Goal: Information Seeking & Learning: Get advice/opinions

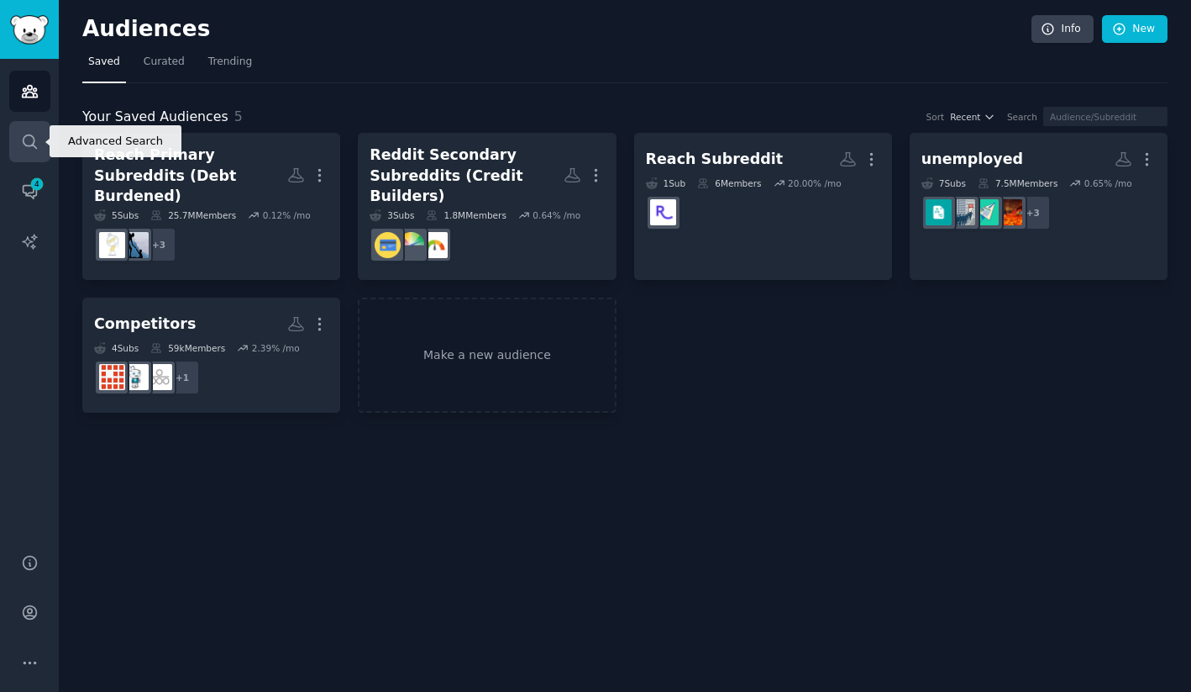
click at [38, 134] on link "Search" at bounding box center [29, 141] width 41 height 41
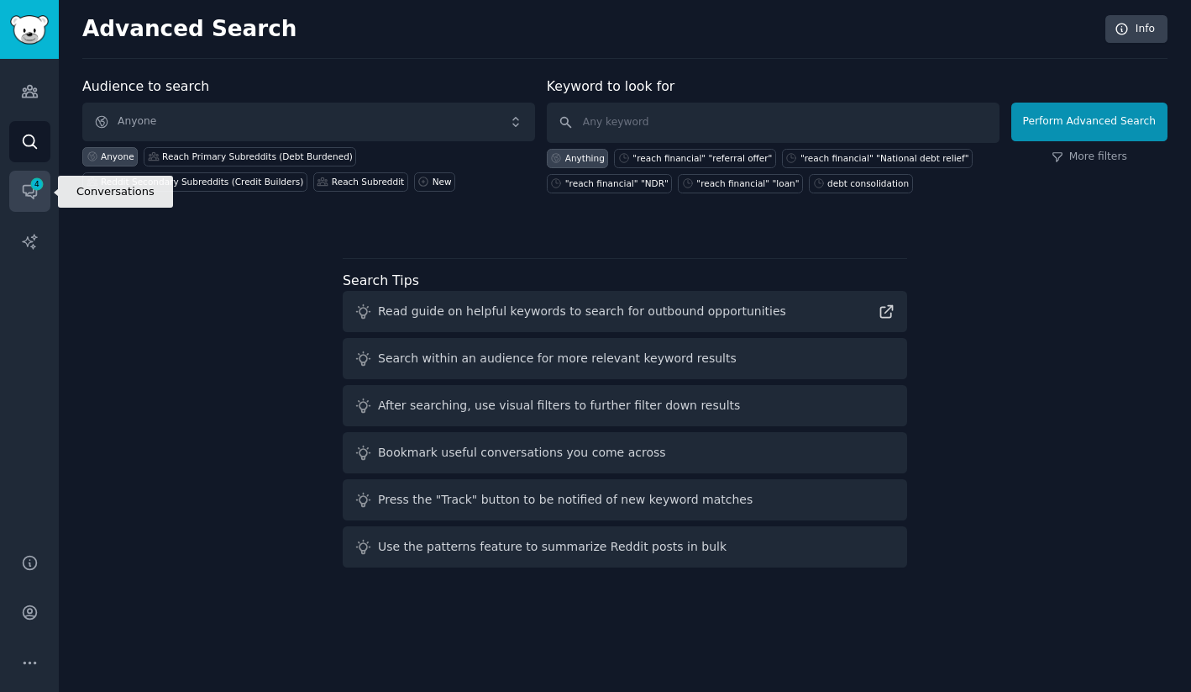
click at [28, 189] on icon "Sidebar" at bounding box center [30, 191] width 18 height 18
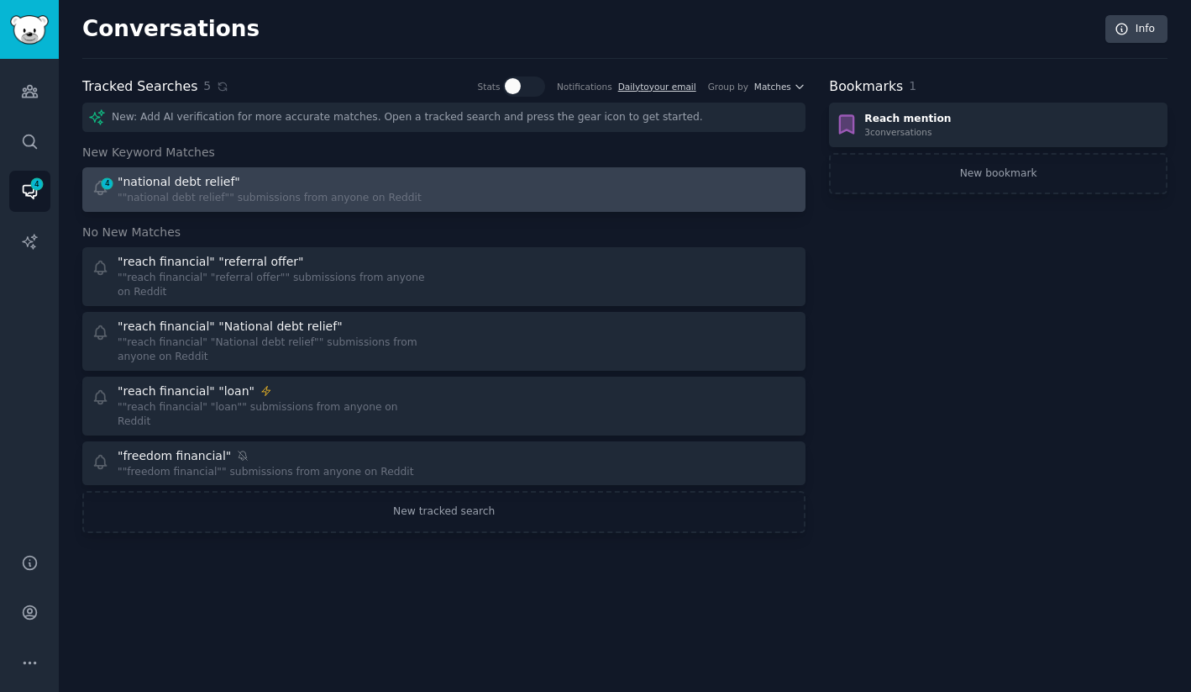
click at [245, 191] on div """national debt relief"" submissions from anyone on Reddit" at bounding box center [270, 198] width 304 height 15
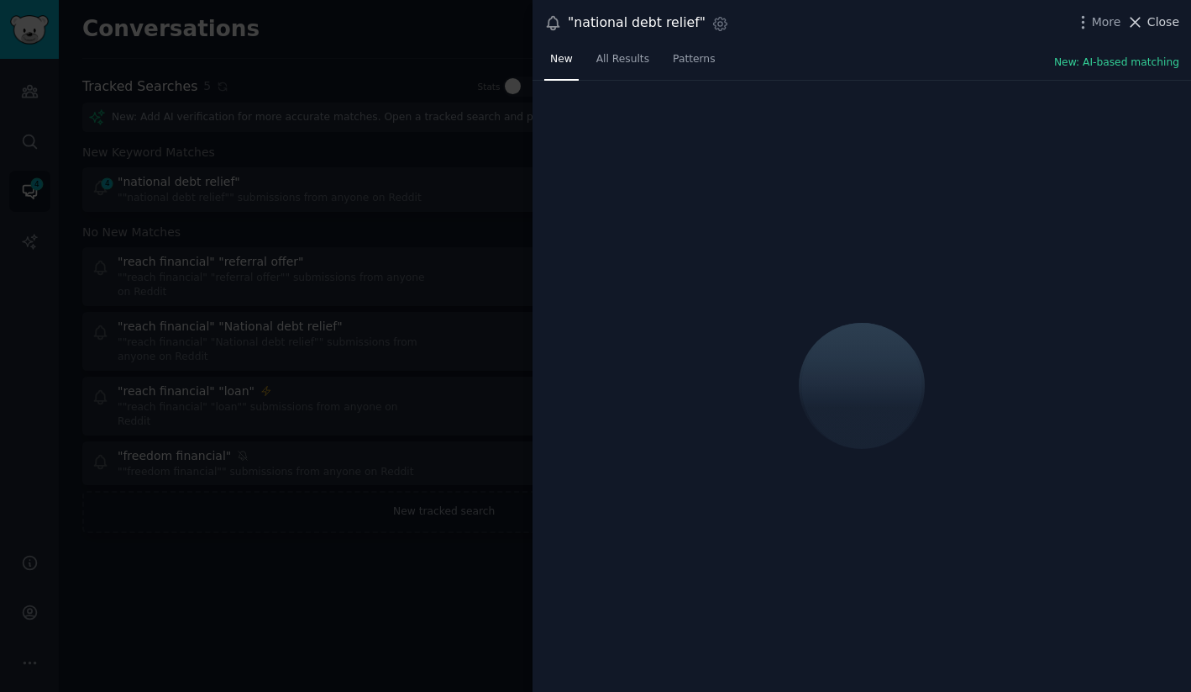
click at [1173, 19] on span "Close" at bounding box center [1164, 22] width 32 height 18
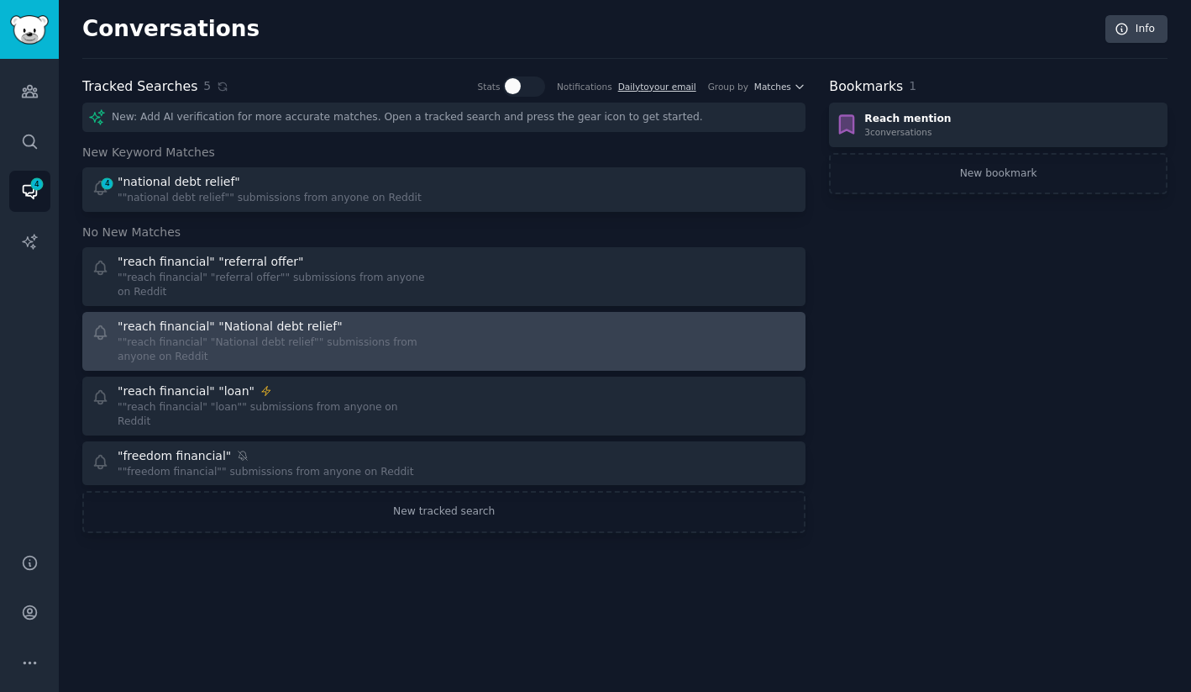
click at [424, 318] on div ""reach financial" "National debt relief"" at bounding box center [275, 327] width 315 height 18
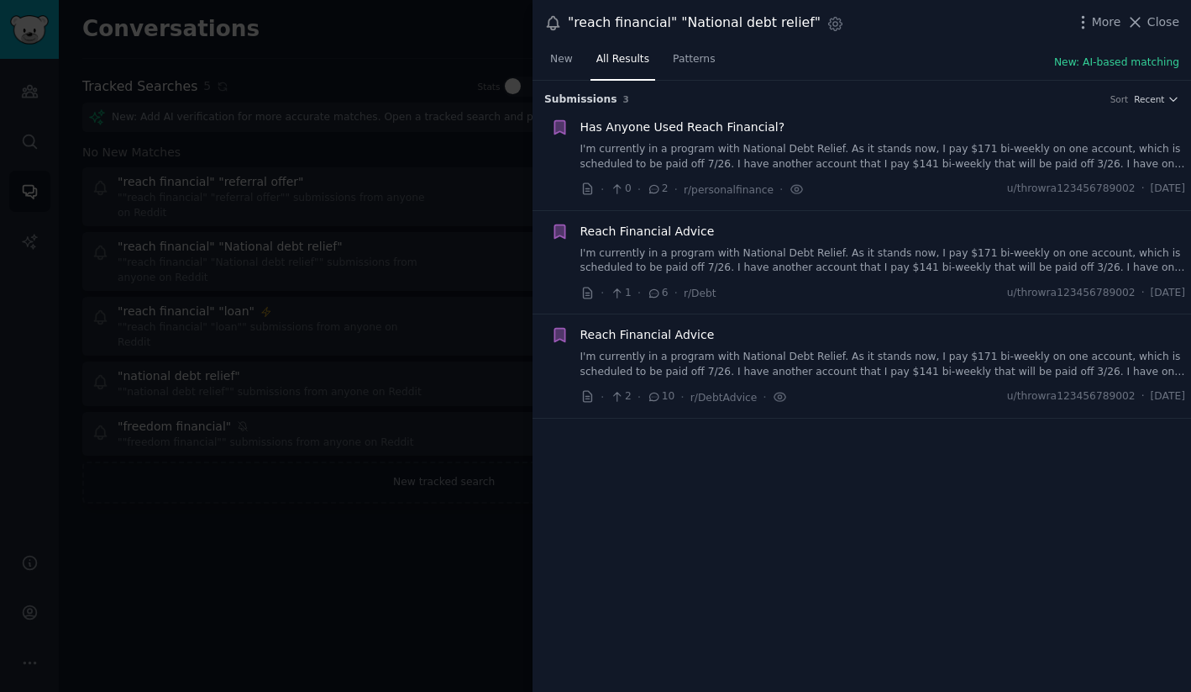
click at [555, 25] on icon at bounding box center [553, 23] width 18 height 18
click at [827, 25] on icon "button" at bounding box center [836, 24] width 18 height 18
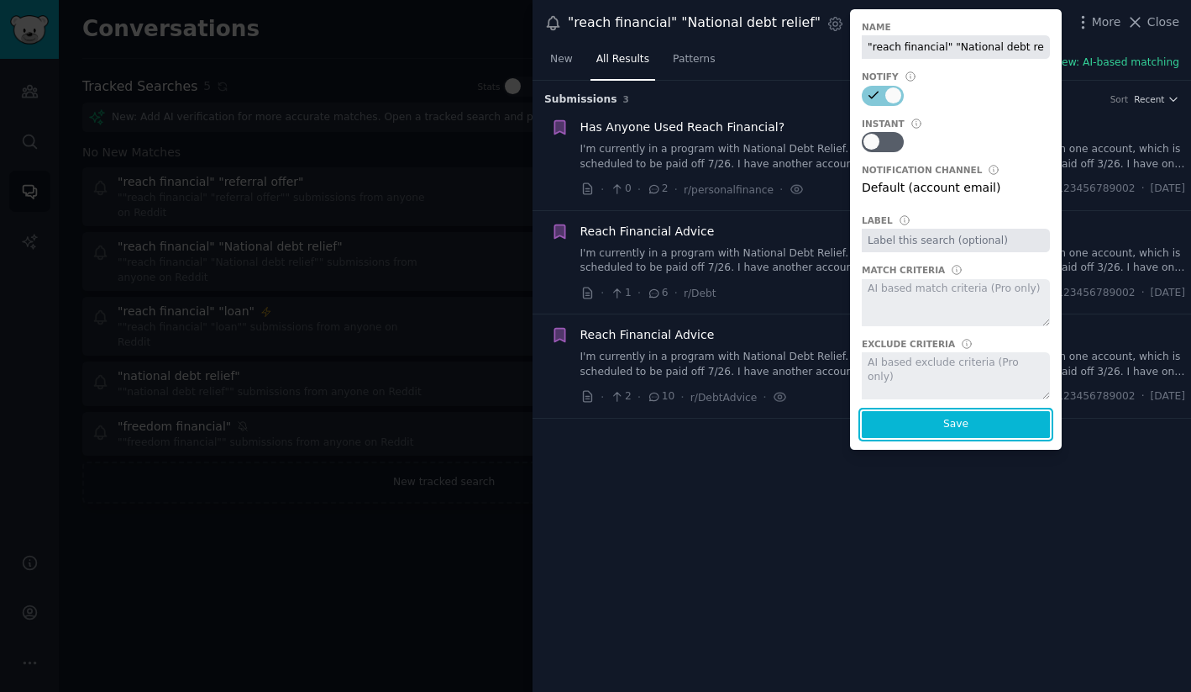
click at [948, 422] on button "Save" at bounding box center [956, 424] width 188 height 27
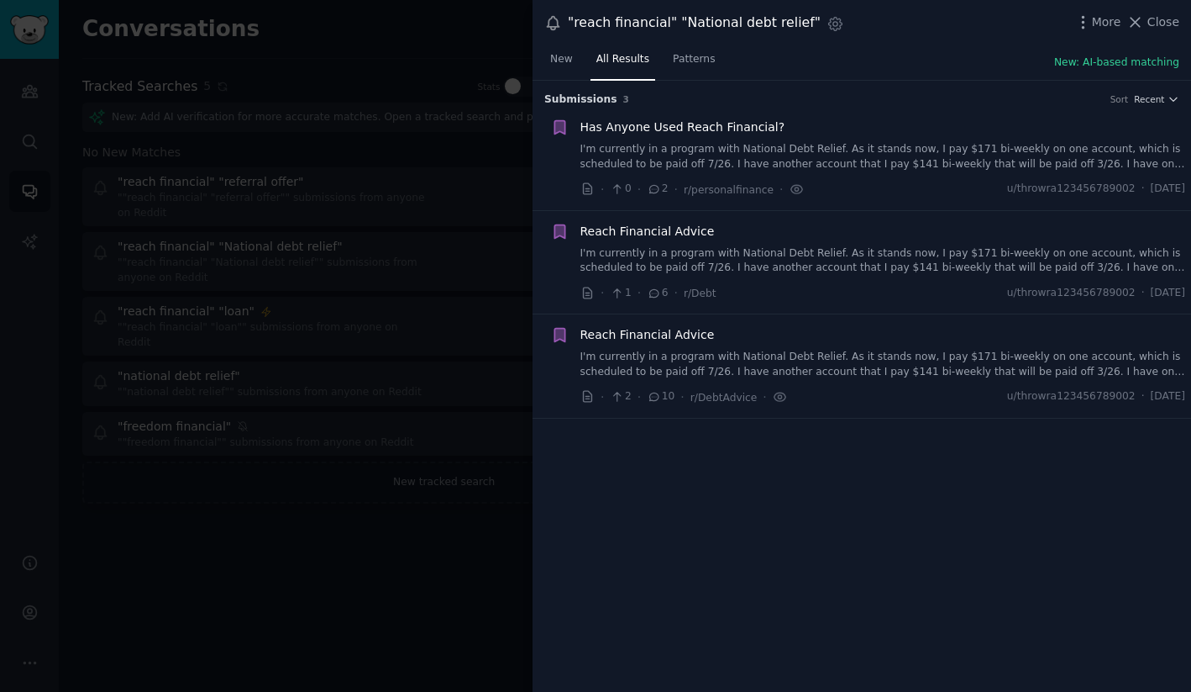
click at [1159, 33] on div ""reach financial" "National debt relief" Settings More Close" at bounding box center [861, 23] width 635 height 23
click at [1160, 15] on span "Close" at bounding box center [1164, 22] width 32 height 18
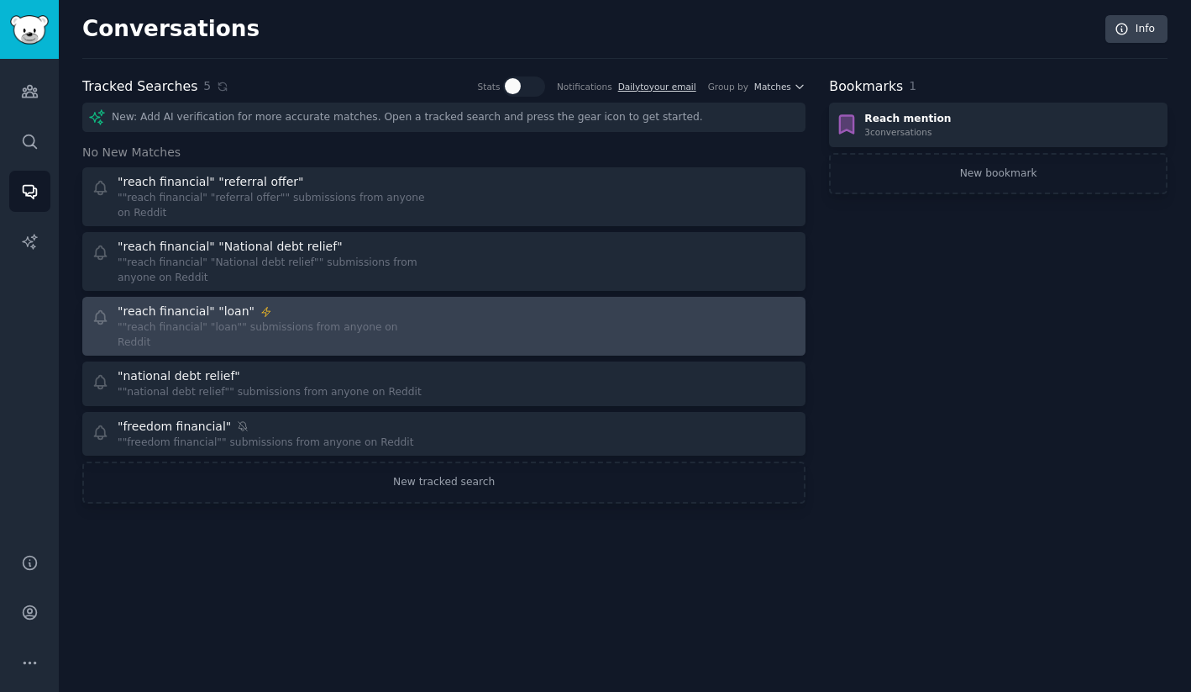
click at [479, 318] on div at bounding box center [626, 325] width 341 height 47
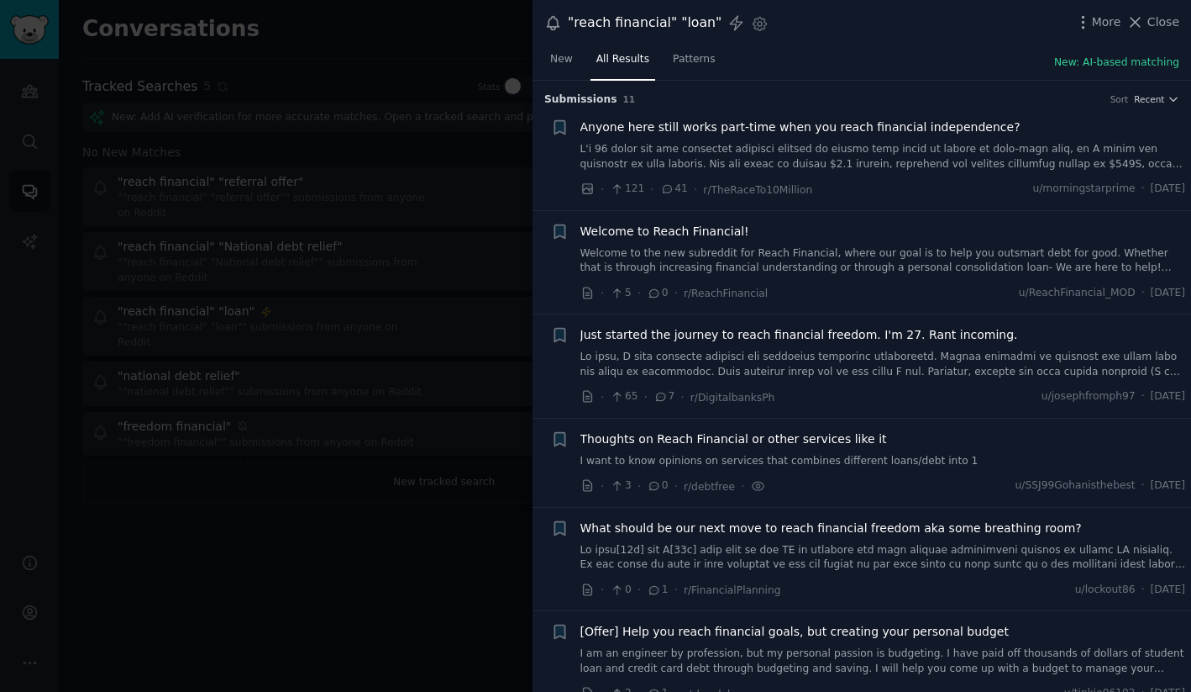
click at [556, 21] on icon at bounding box center [553, 23] width 18 height 18
click at [544, 25] on icon at bounding box center [553, 23] width 18 height 18
click at [1164, 27] on span "Close" at bounding box center [1164, 22] width 32 height 18
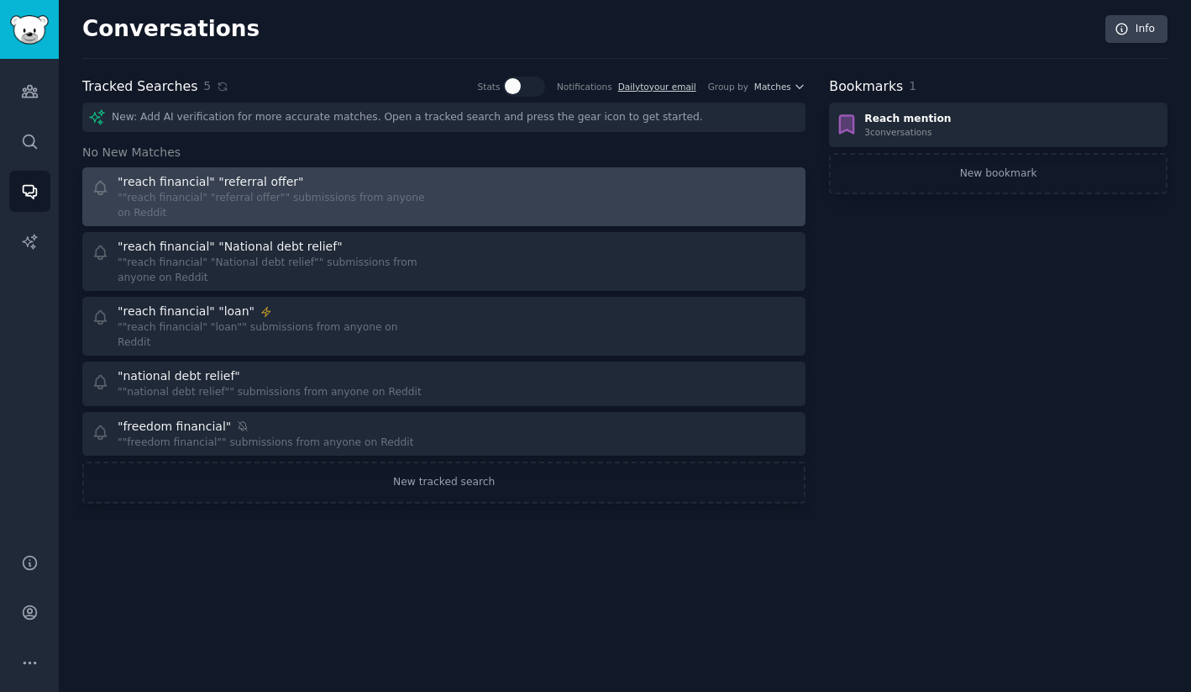
click at [264, 184] on div ""reach financial" "referral offer"" at bounding box center [211, 182] width 186 height 18
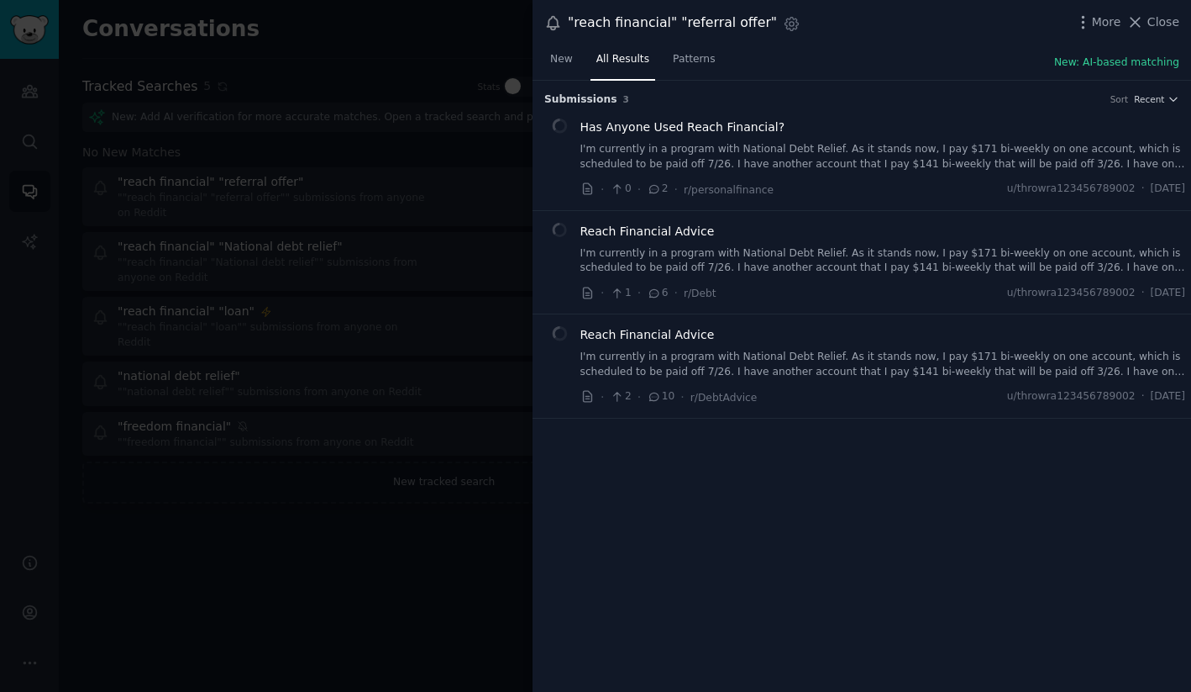
click at [553, 22] on icon at bounding box center [553, 23] width 18 height 18
click at [783, 24] on icon "button" at bounding box center [792, 24] width 18 height 18
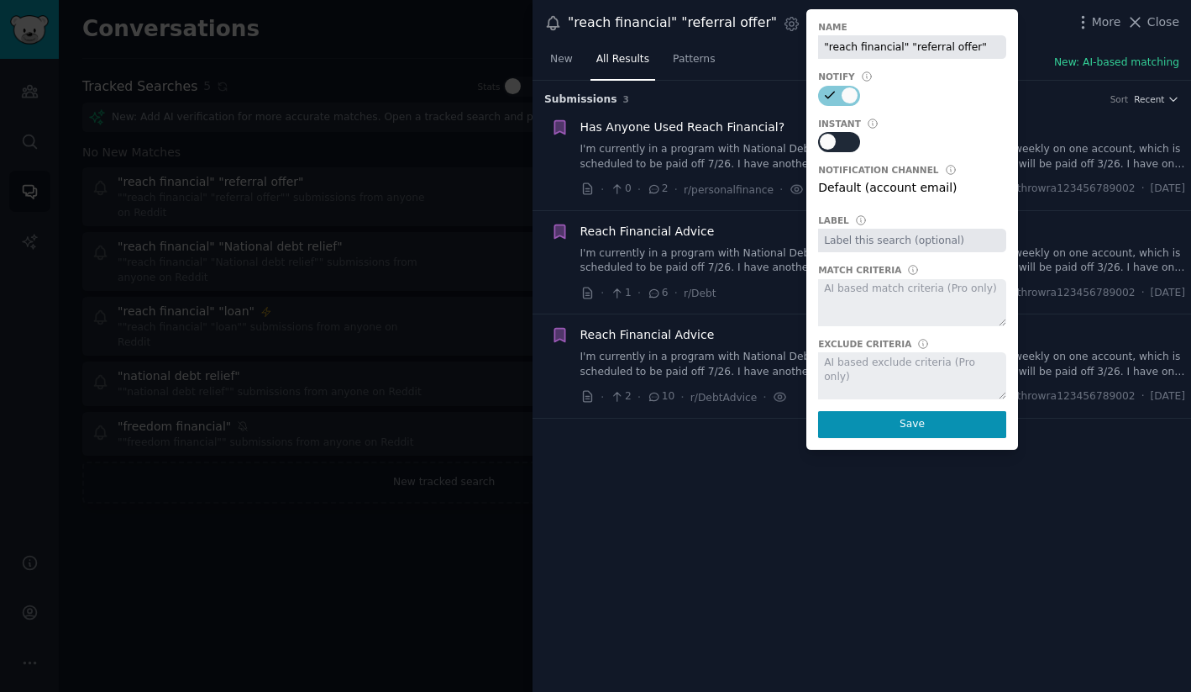
click at [842, 150] on div at bounding box center [846, 142] width 8 height 16
checkbox input "true"
click at [859, 430] on button "Save" at bounding box center [912, 424] width 188 height 27
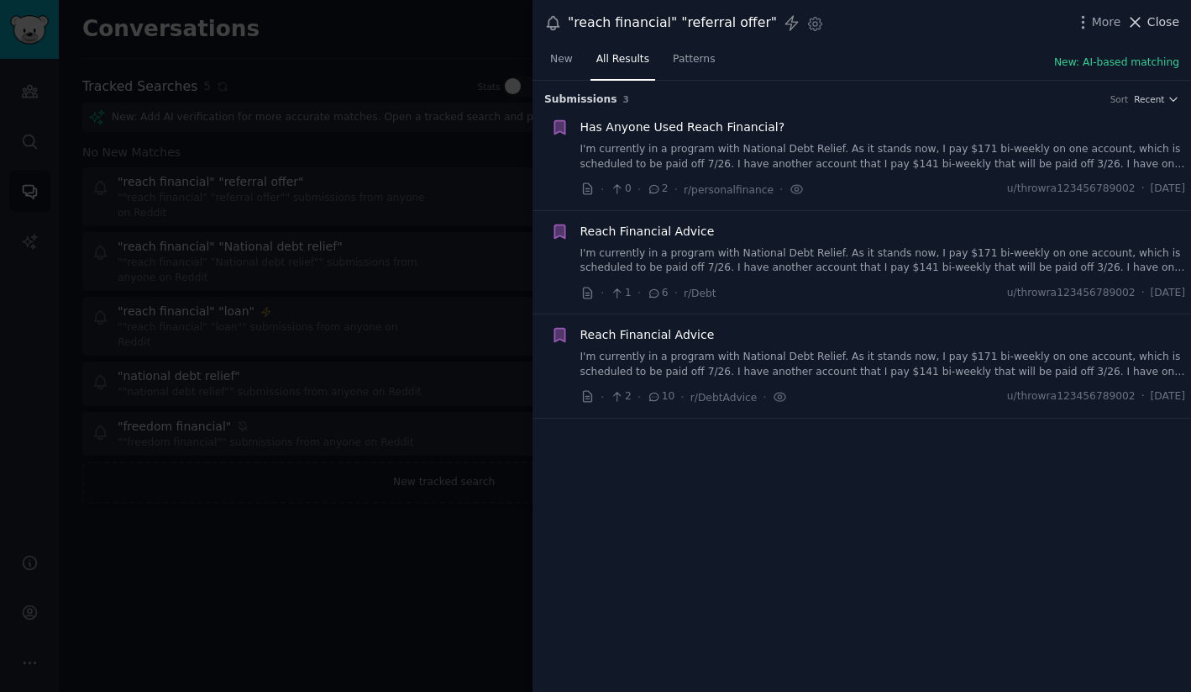
click at [1149, 22] on span "Close" at bounding box center [1164, 22] width 32 height 18
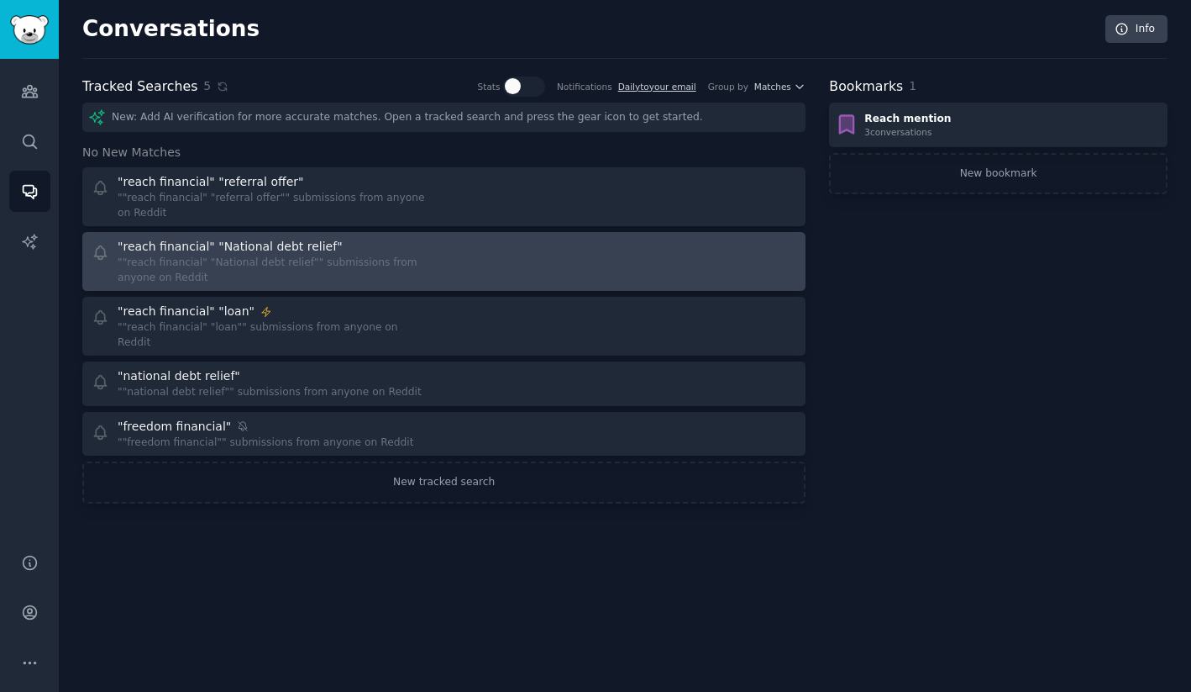
click at [324, 241] on div ""reach financial" "National debt relief"" at bounding box center [275, 247] width 315 height 18
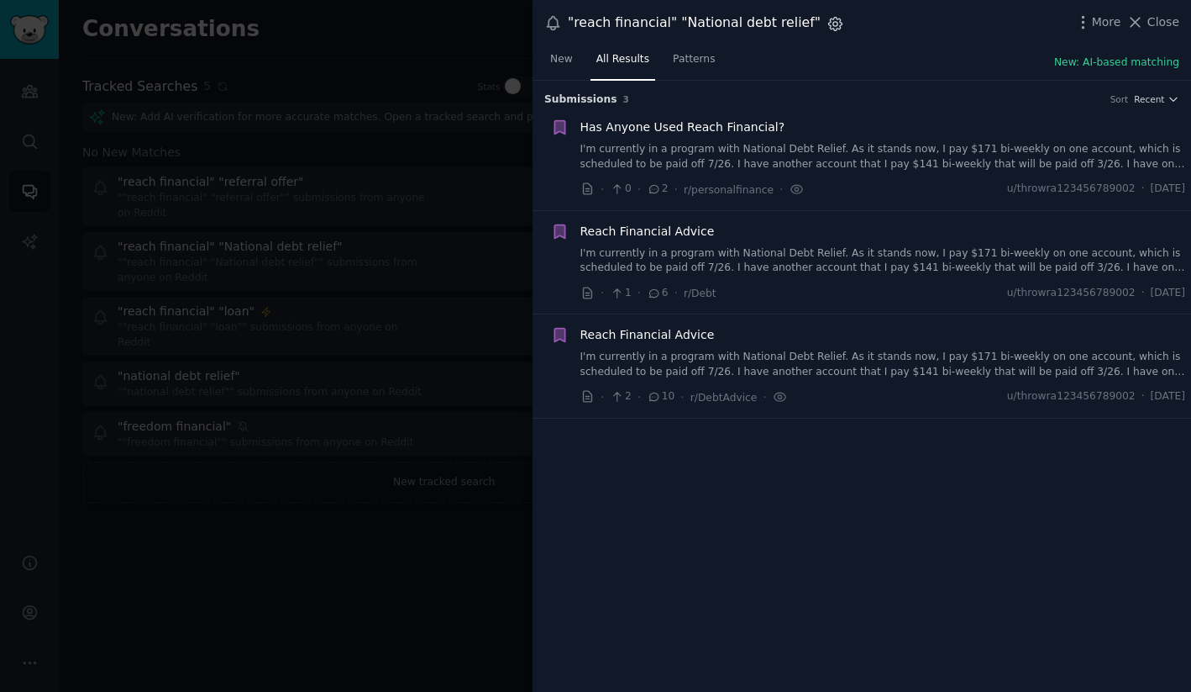
click at [827, 22] on icon "button" at bounding box center [836, 24] width 18 height 18
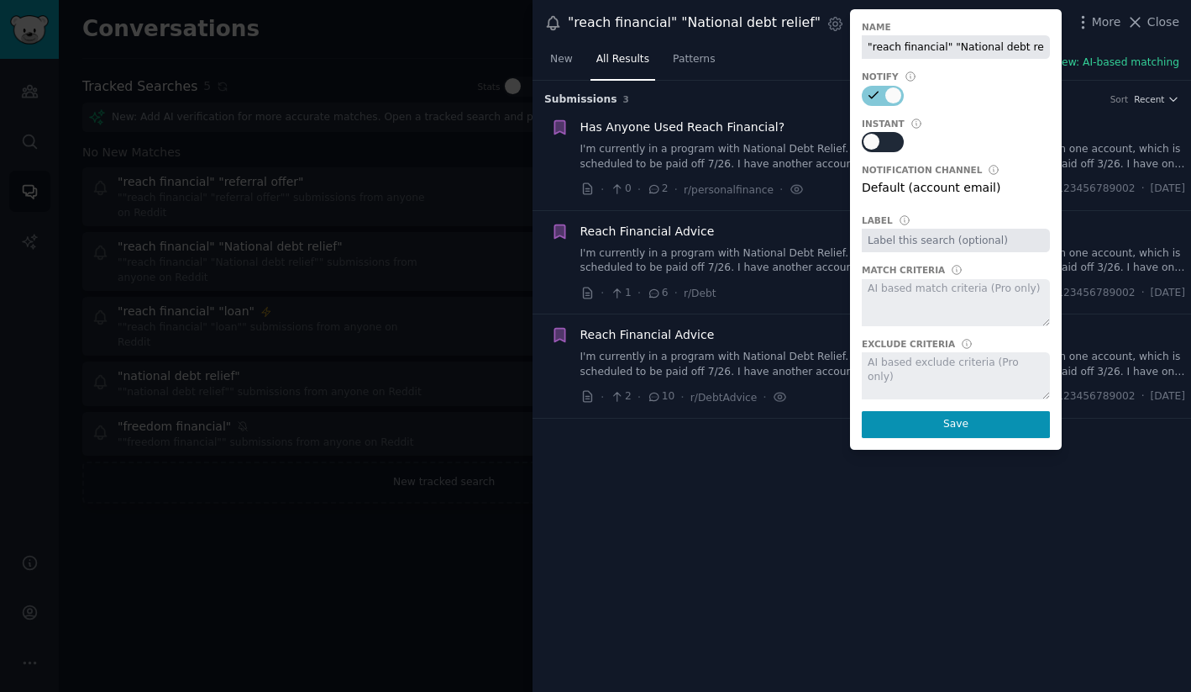
click at [866, 145] on div at bounding box center [883, 142] width 42 height 20
checkbox input "true"
click at [914, 432] on button "Save" at bounding box center [956, 424] width 188 height 27
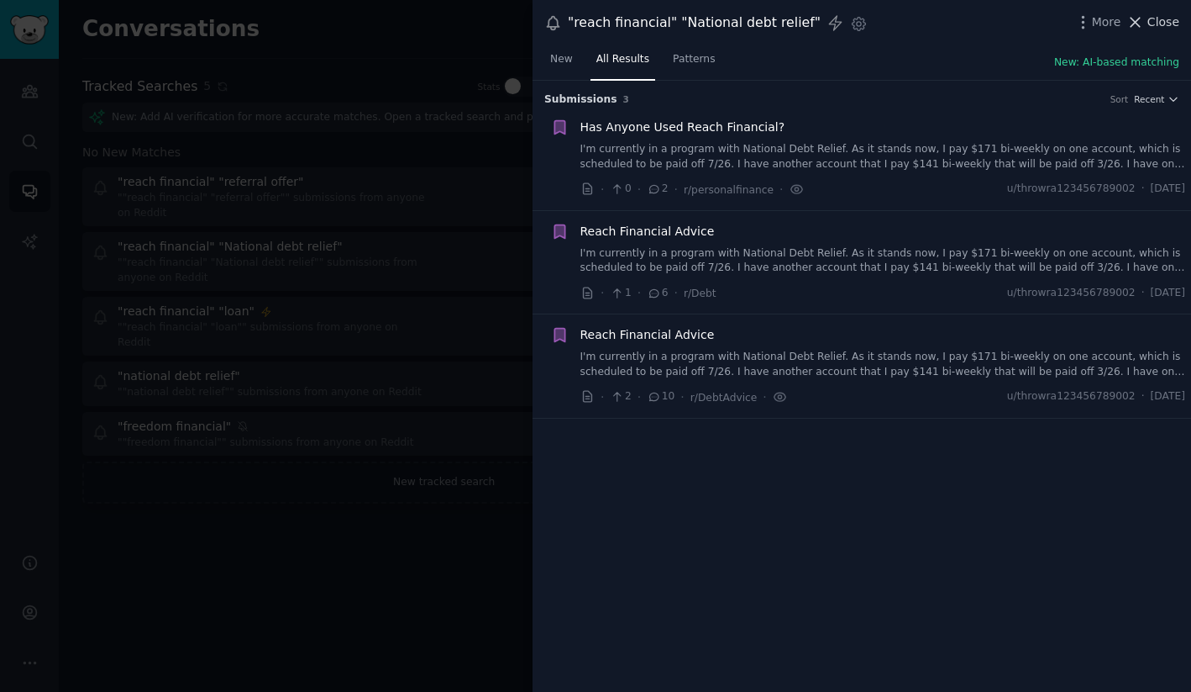
click at [1165, 20] on span "Close" at bounding box center [1164, 22] width 32 height 18
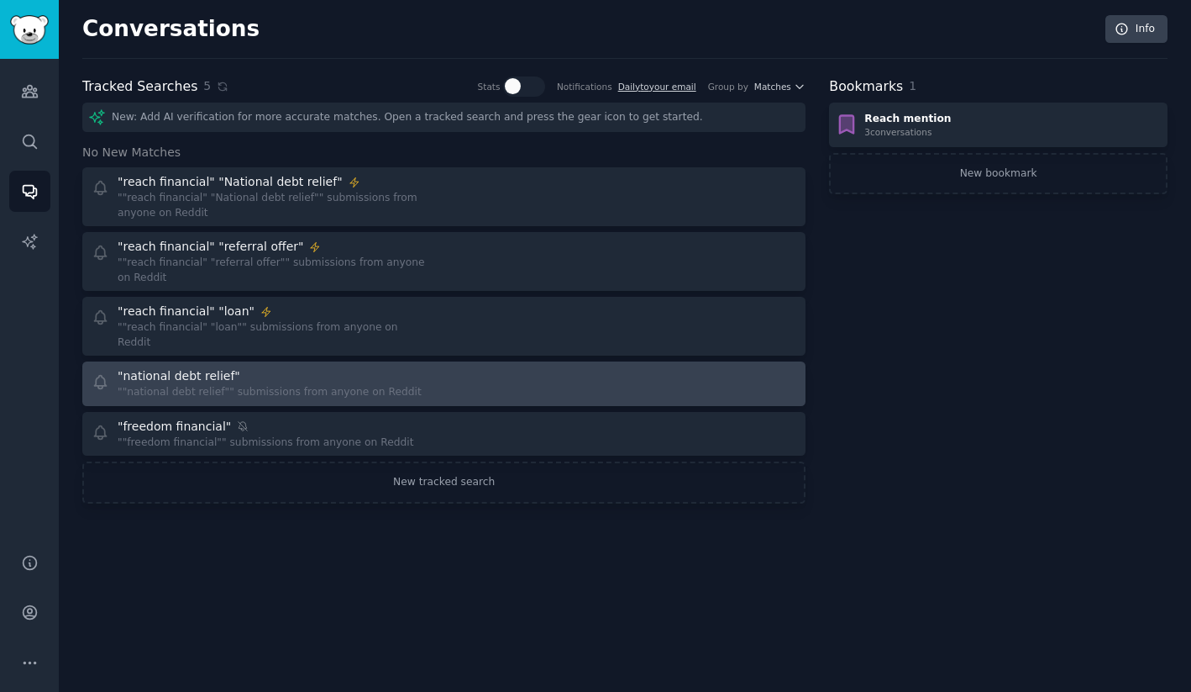
click at [292, 361] on link ""national debt relief" ""national debt relief"" submissions from anyone on Redd…" at bounding box center [443, 383] width 723 height 45
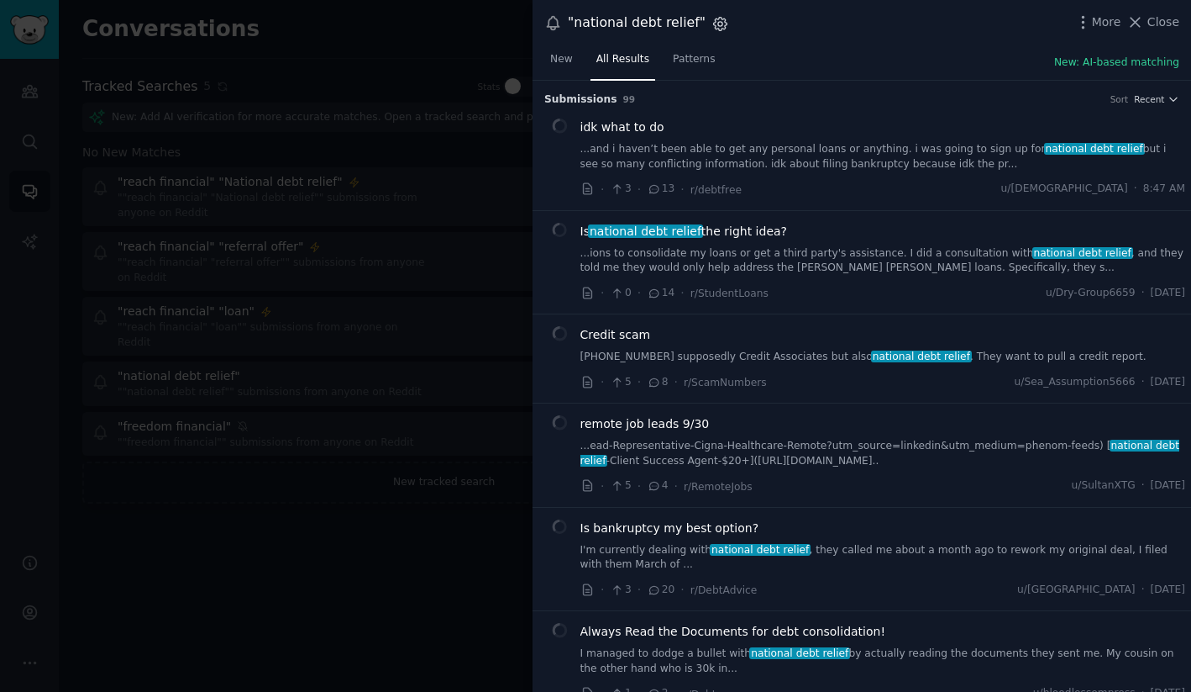
click at [714, 28] on icon "button" at bounding box center [720, 23] width 13 height 13
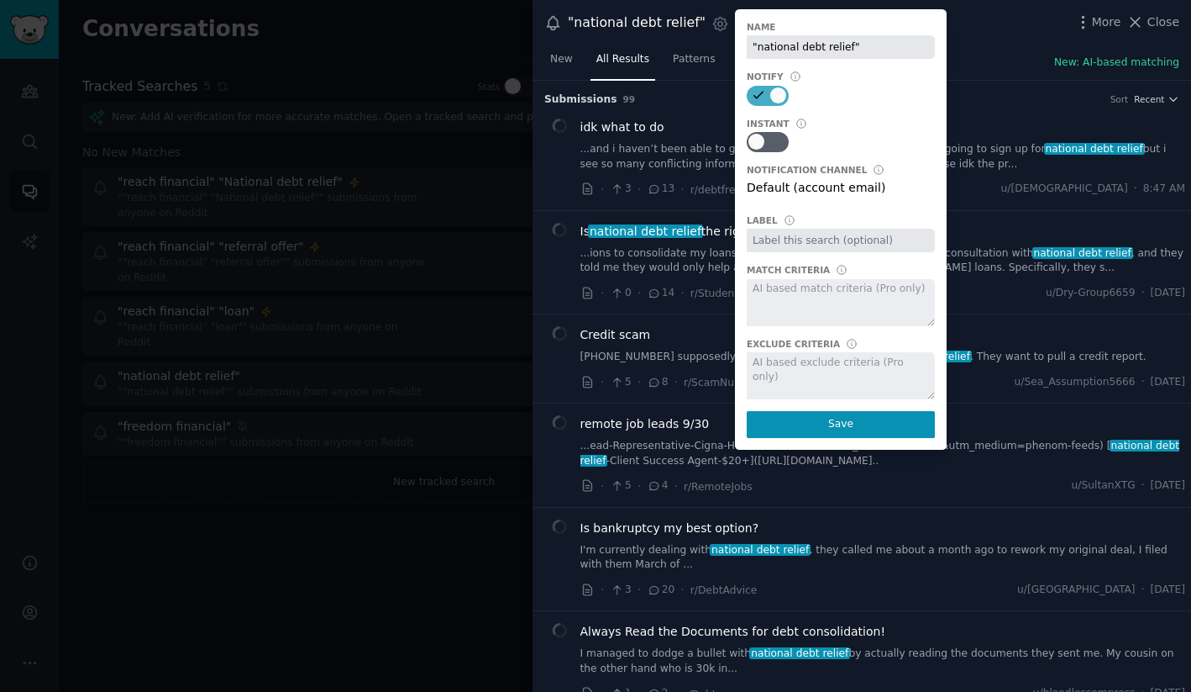
click at [754, 98] on icon at bounding box center [758, 94] width 15 height 15
checkbox input "false"
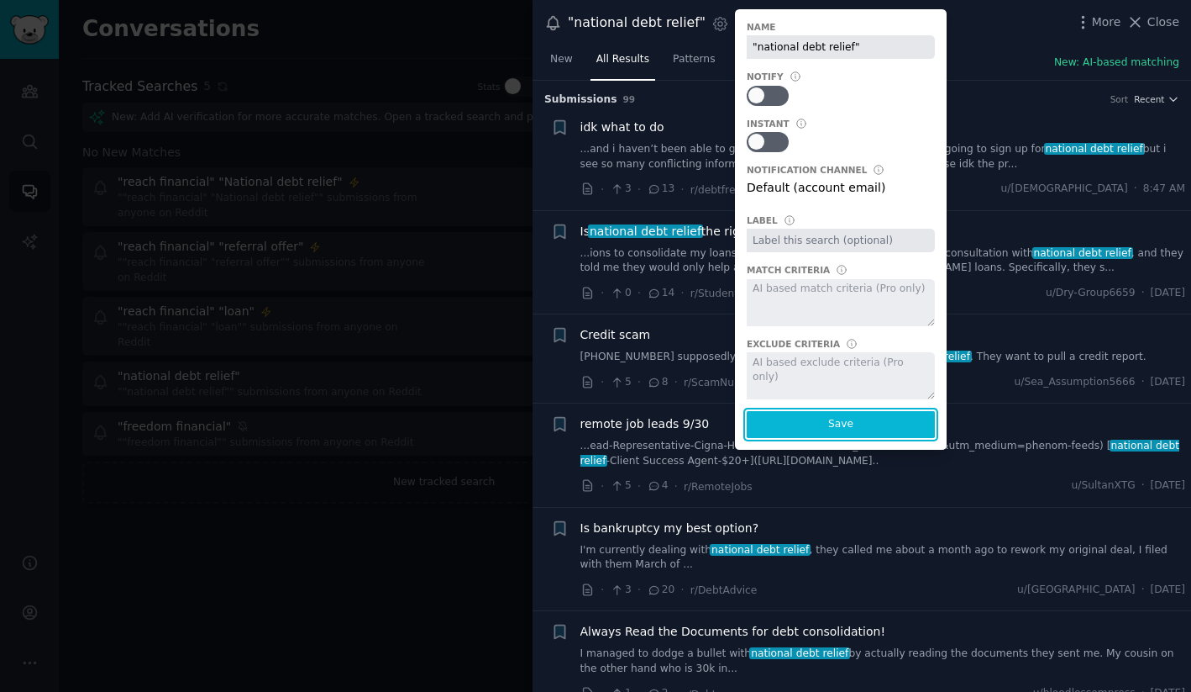
click at [828, 417] on button "Save" at bounding box center [841, 424] width 188 height 27
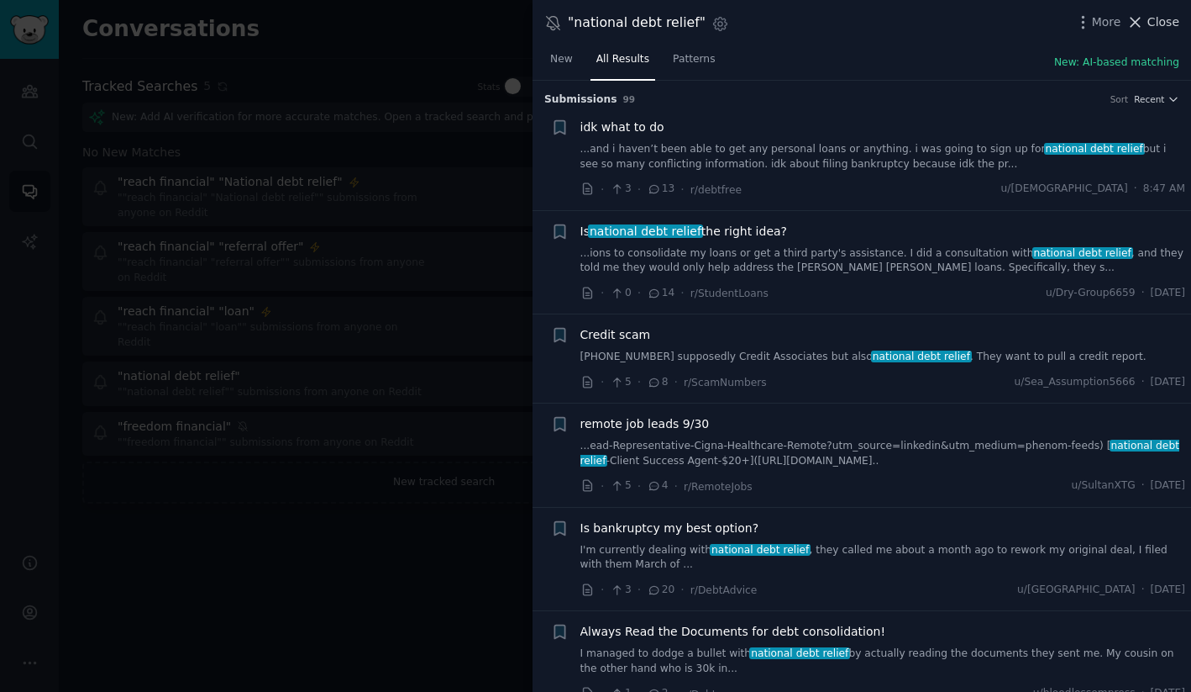
click at [1161, 28] on span "Close" at bounding box center [1164, 22] width 32 height 18
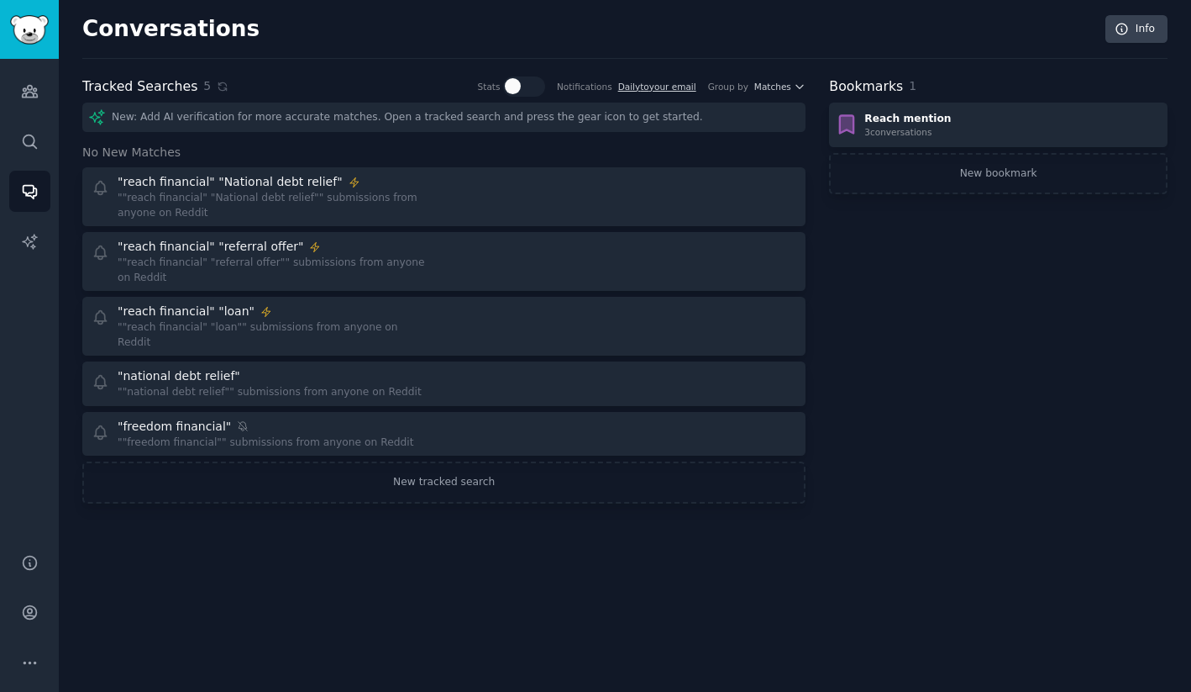
click at [275, 119] on div "New: Add AI verification for more accurate matches. Open a tracked search and p…" at bounding box center [443, 117] width 723 height 29
click at [35, 134] on icon "Sidebar" at bounding box center [30, 142] width 18 height 18
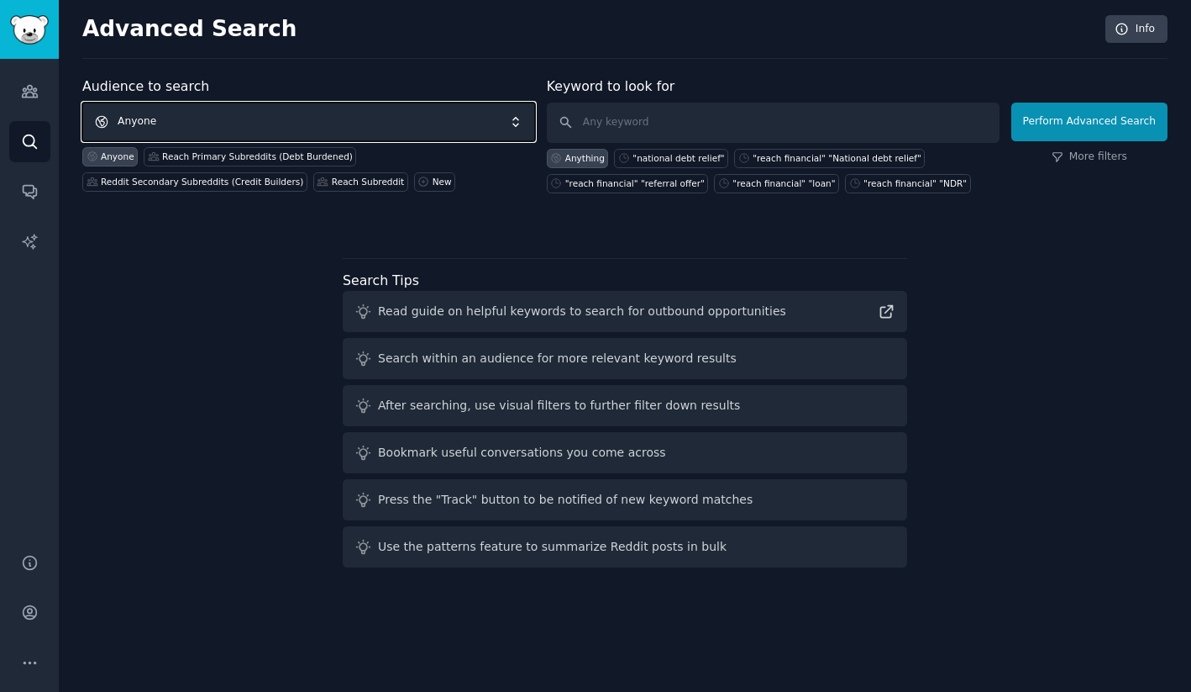
click at [293, 116] on span "Anyone" at bounding box center [308, 122] width 453 height 39
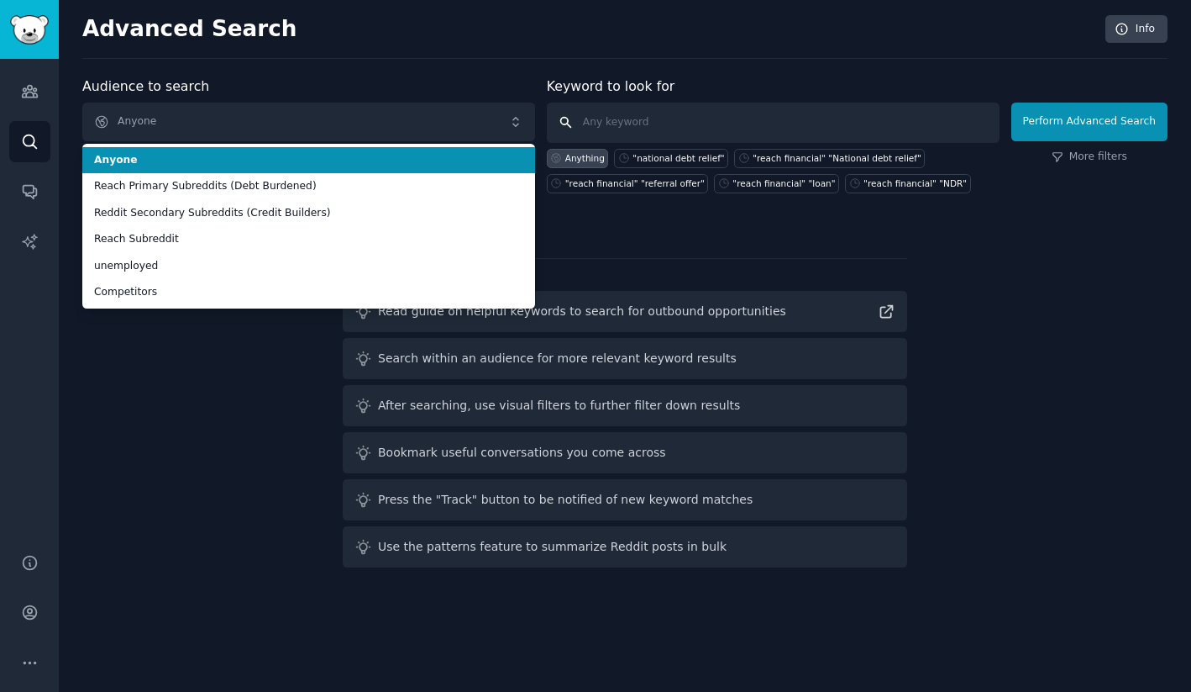
click at [592, 123] on input "text" at bounding box center [773, 123] width 453 height 40
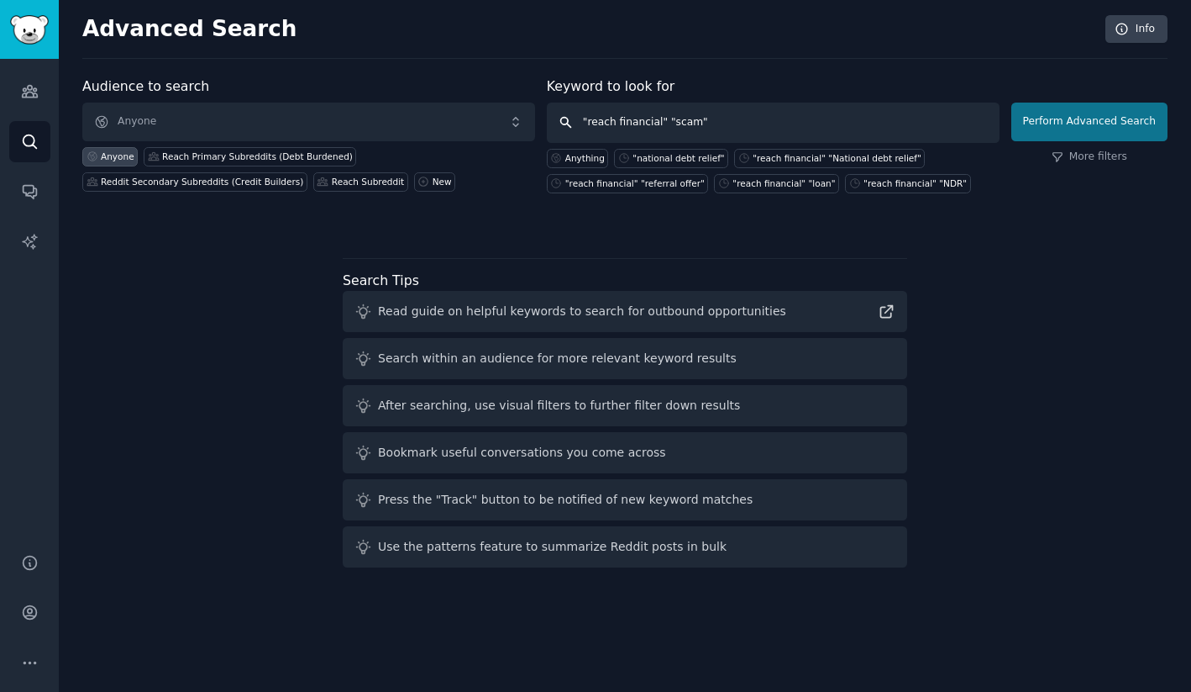
type input ""reach financial" "scam""
click at [1064, 121] on button "Perform Advanced Search" at bounding box center [1090, 122] width 156 height 39
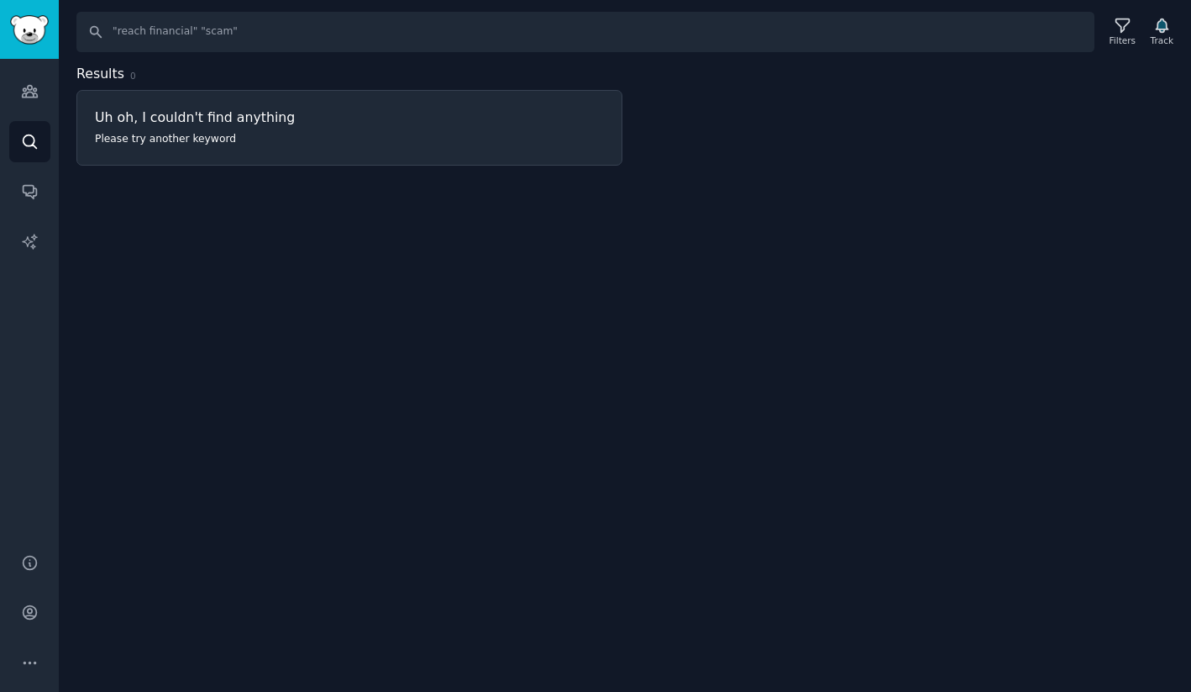
click at [132, 132] on p "Please try another keyword" at bounding box center [306, 139] width 423 height 15
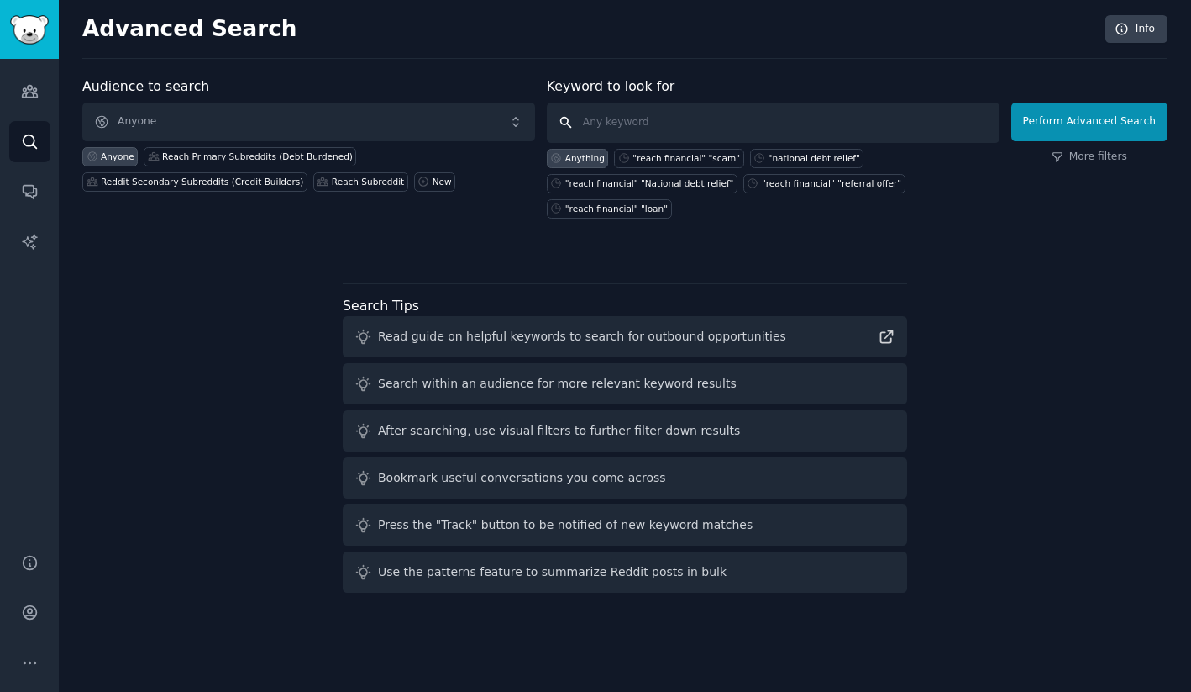
click at [623, 124] on input "text" at bounding box center [773, 123] width 453 height 40
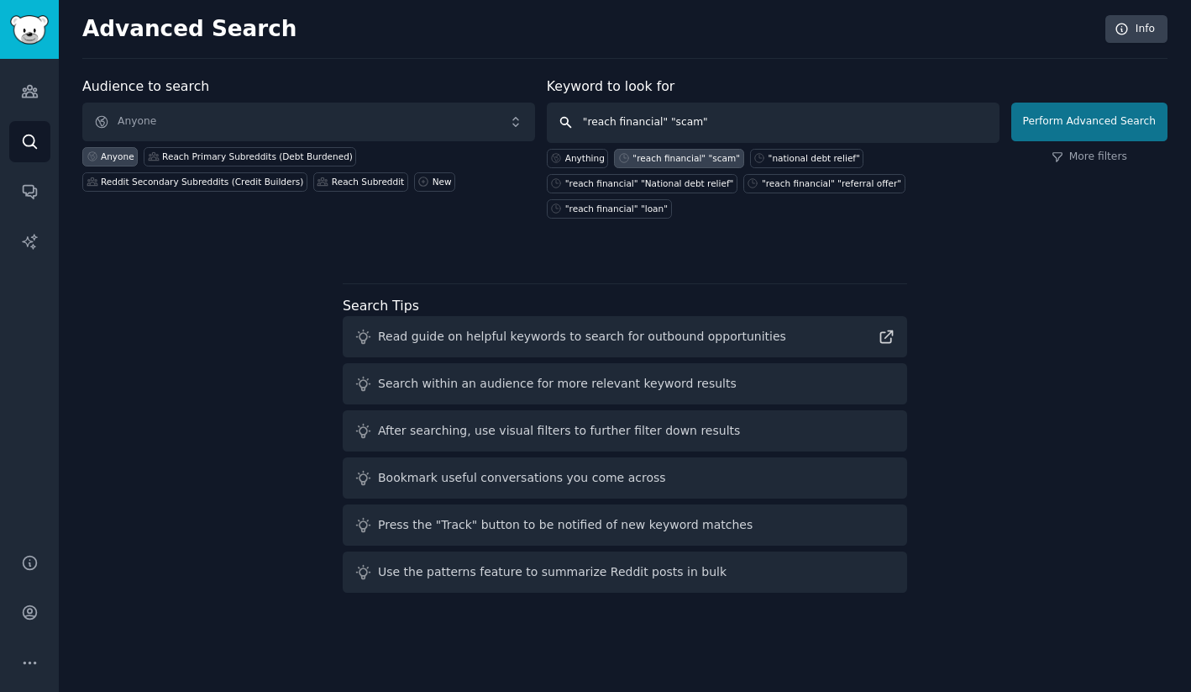
type input ""reach financial" "scam""
click at [1072, 126] on button "Perform Advanced Search" at bounding box center [1090, 122] width 156 height 39
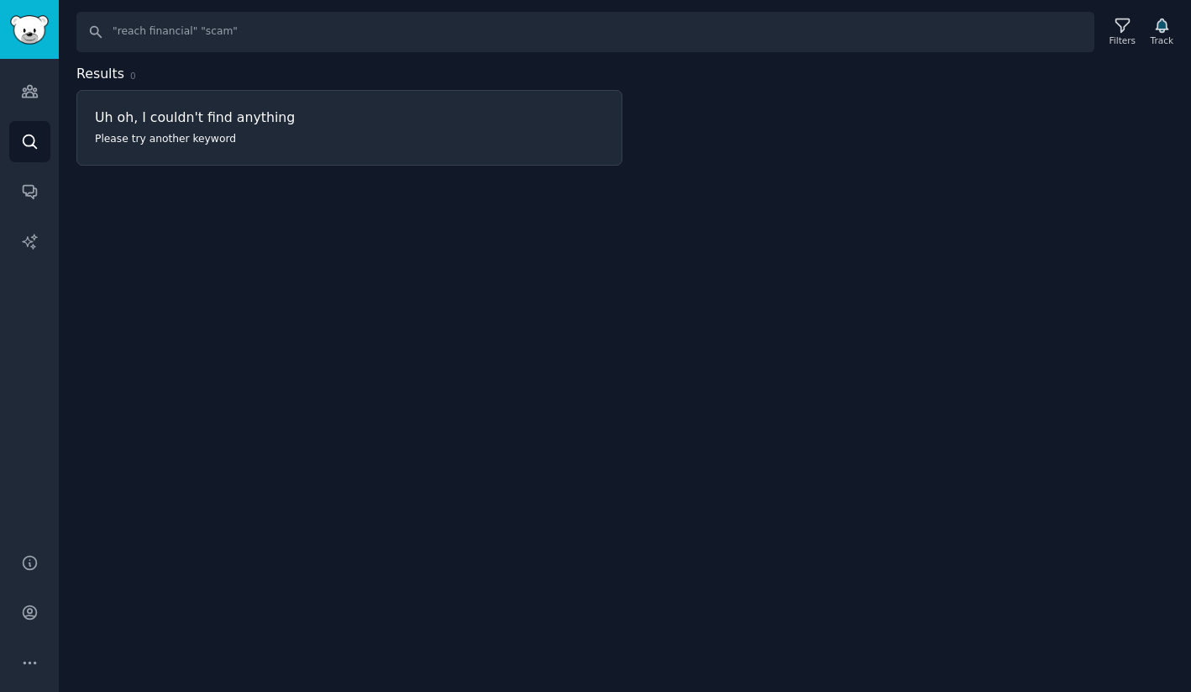
click at [269, 118] on h3 "Uh oh, I couldn't find anything" at bounding box center [349, 117] width 509 height 18
click at [29, 187] on icon "Sidebar" at bounding box center [30, 191] width 18 height 18
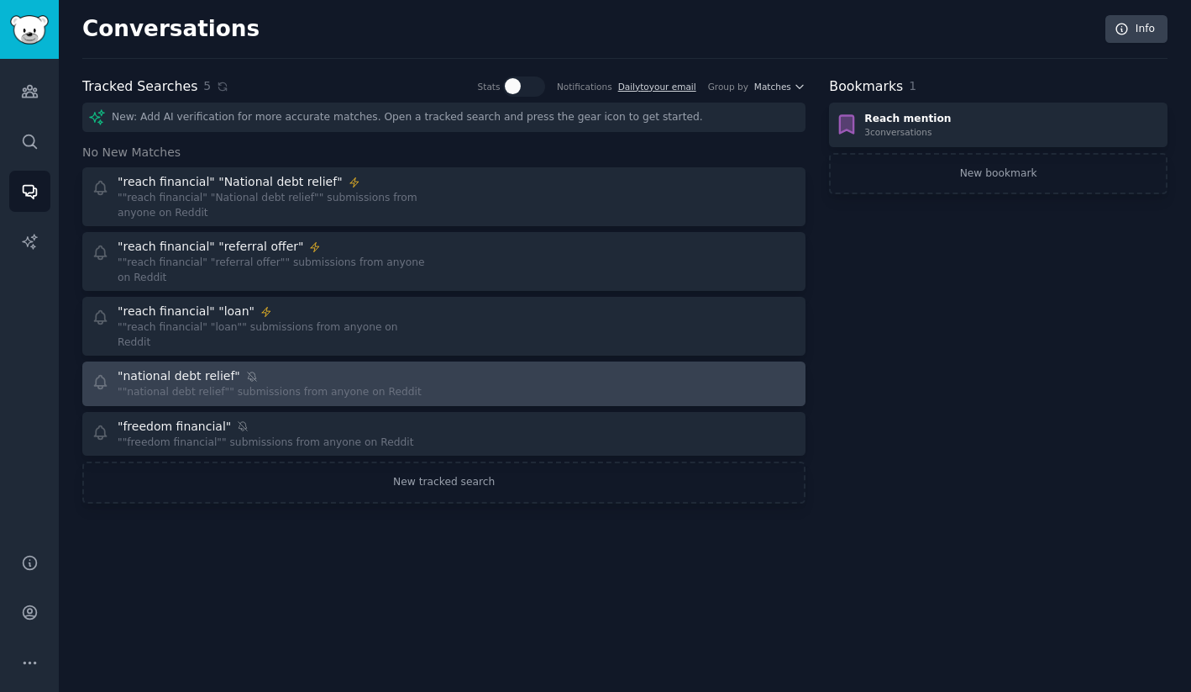
click at [191, 369] on div ""national debt relief"" at bounding box center [179, 376] width 123 height 18
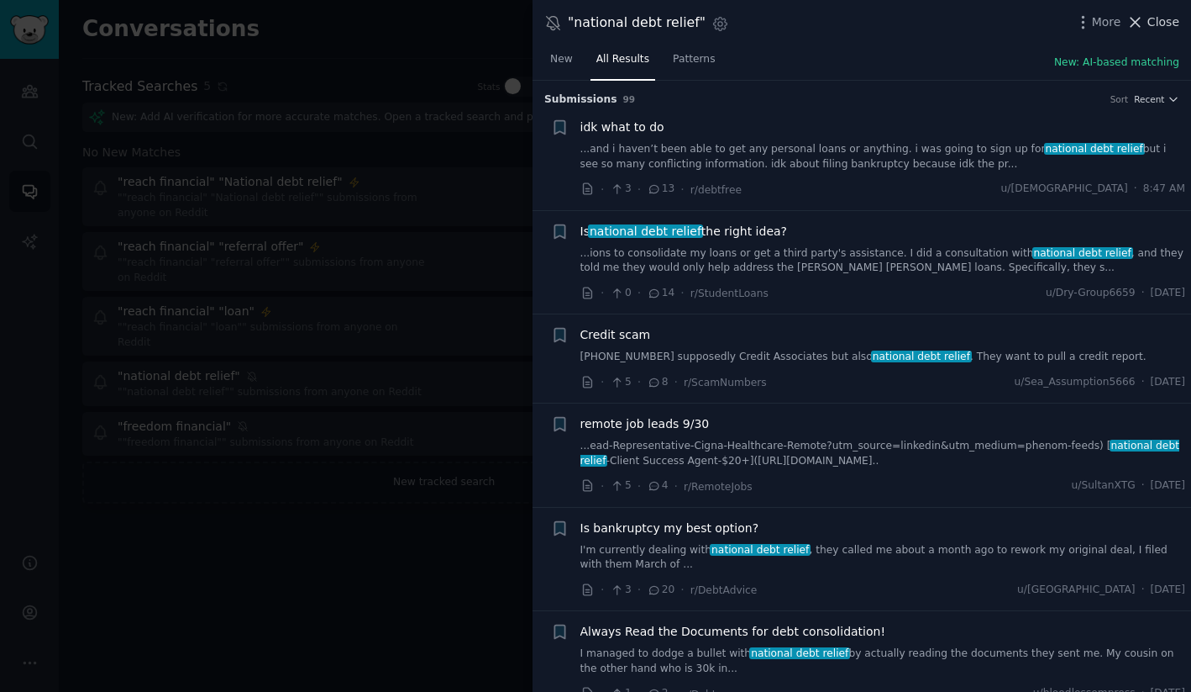
click at [1155, 23] on span "Close" at bounding box center [1164, 22] width 32 height 18
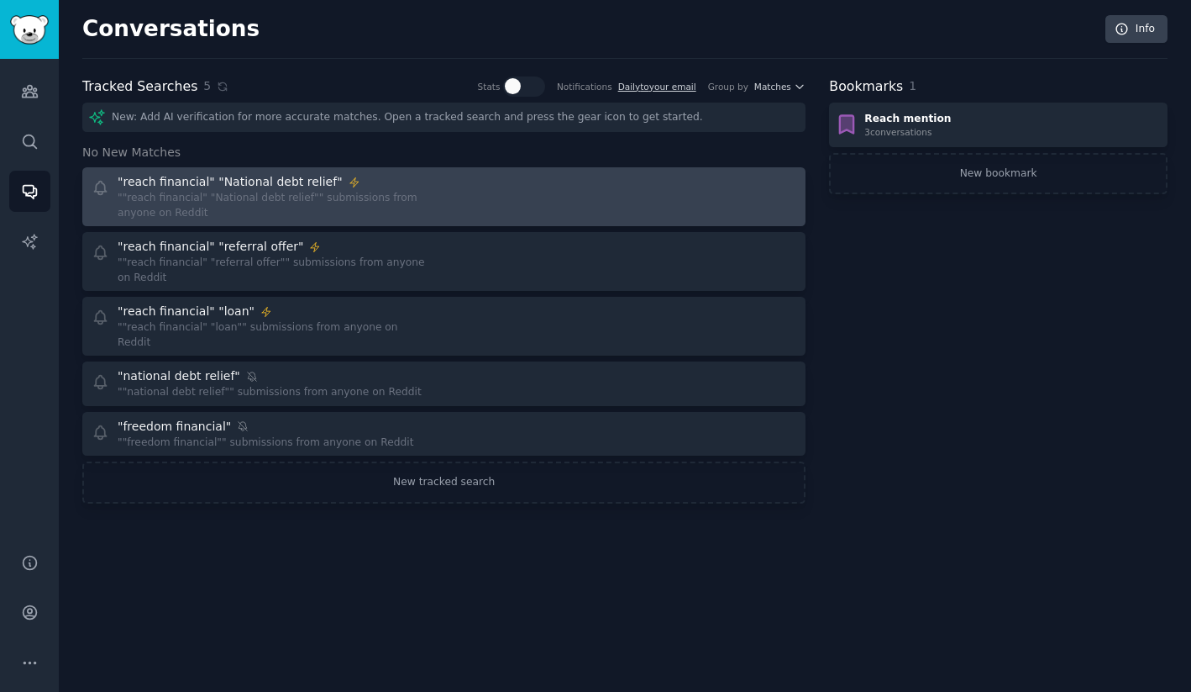
click at [378, 189] on div ""reach financial" "National debt relief"" at bounding box center [275, 182] width 315 height 18
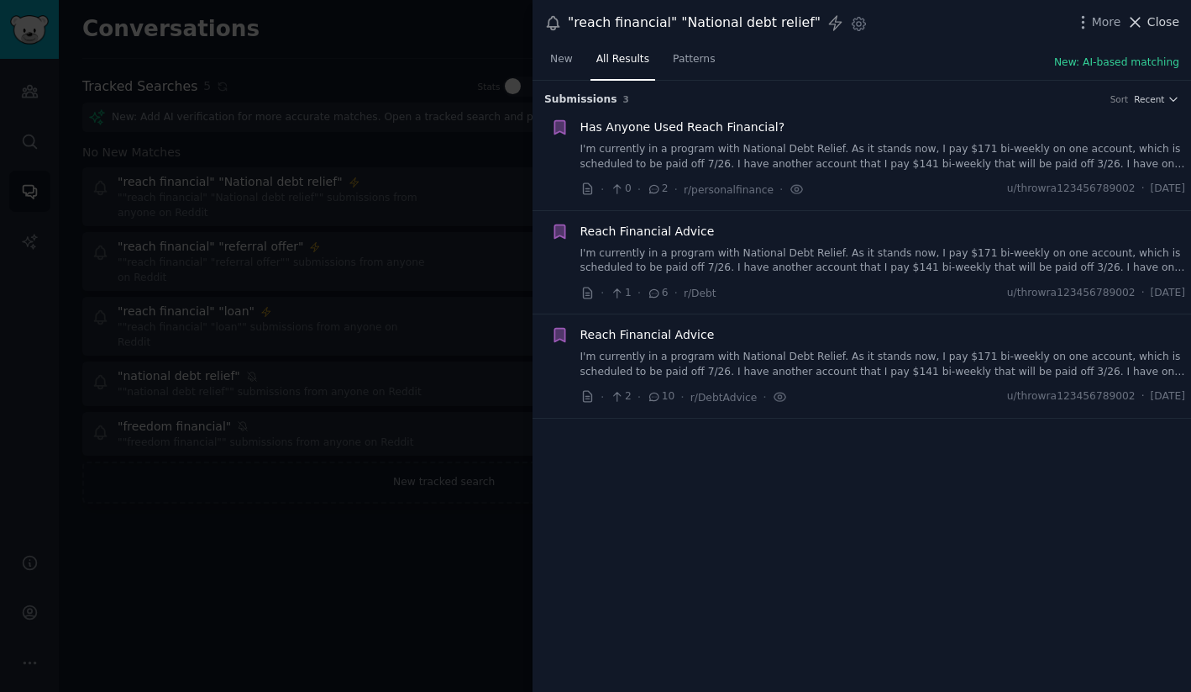
click at [1170, 24] on span "Close" at bounding box center [1164, 22] width 32 height 18
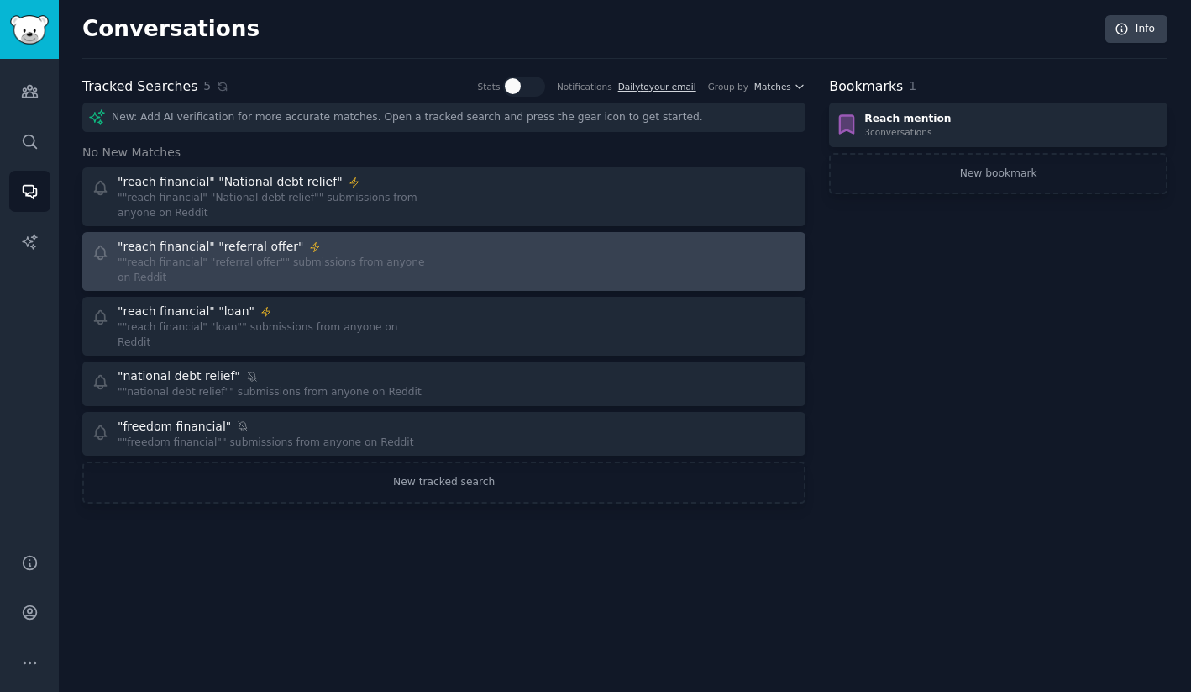
click at [423, 248] on div ""reach financial" "referral offer"" at bounding box center [275, 247] width 315 height 18
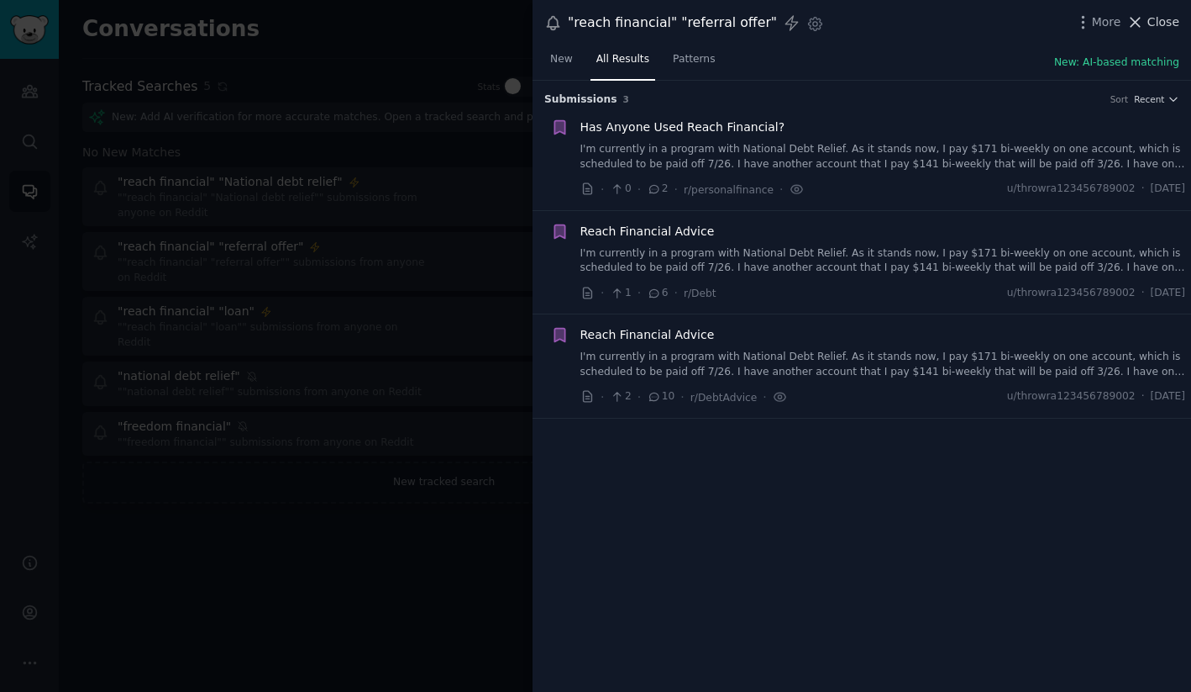
click at [1154, 14] on span "Close" at bounding box center [1164, 22] width 32 height 18
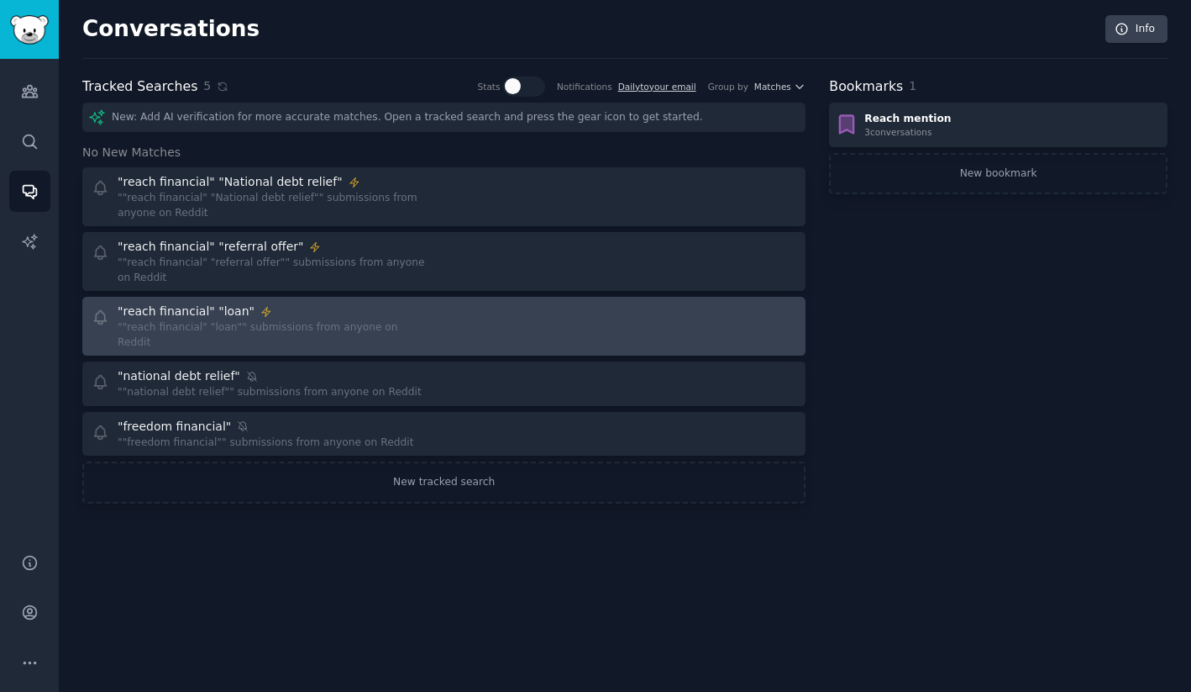
click at [425, 302] on div ""reach financial" "loan" ""reach financial" "loan"" submissions from anyone on …" at bounding box center [262, 325] width 341 height 47
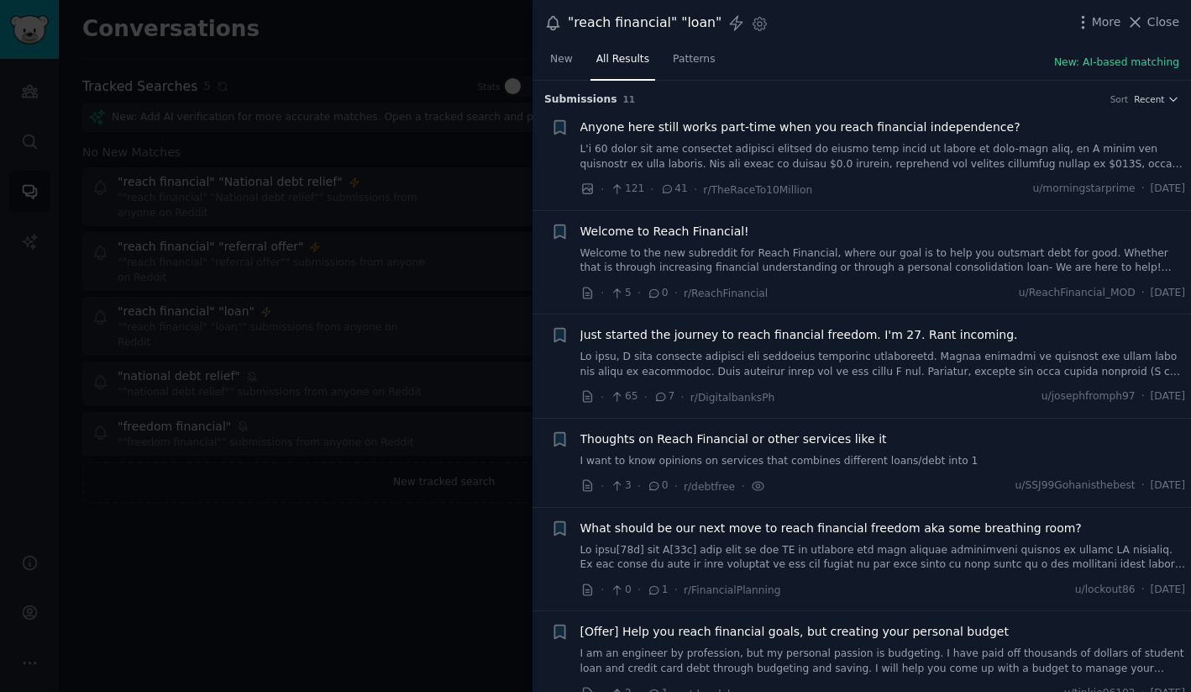
click at [814, 440] on span "Thoughts on Reach Financial or other services like it" at bounding box center [734, 439] width 307 height 18
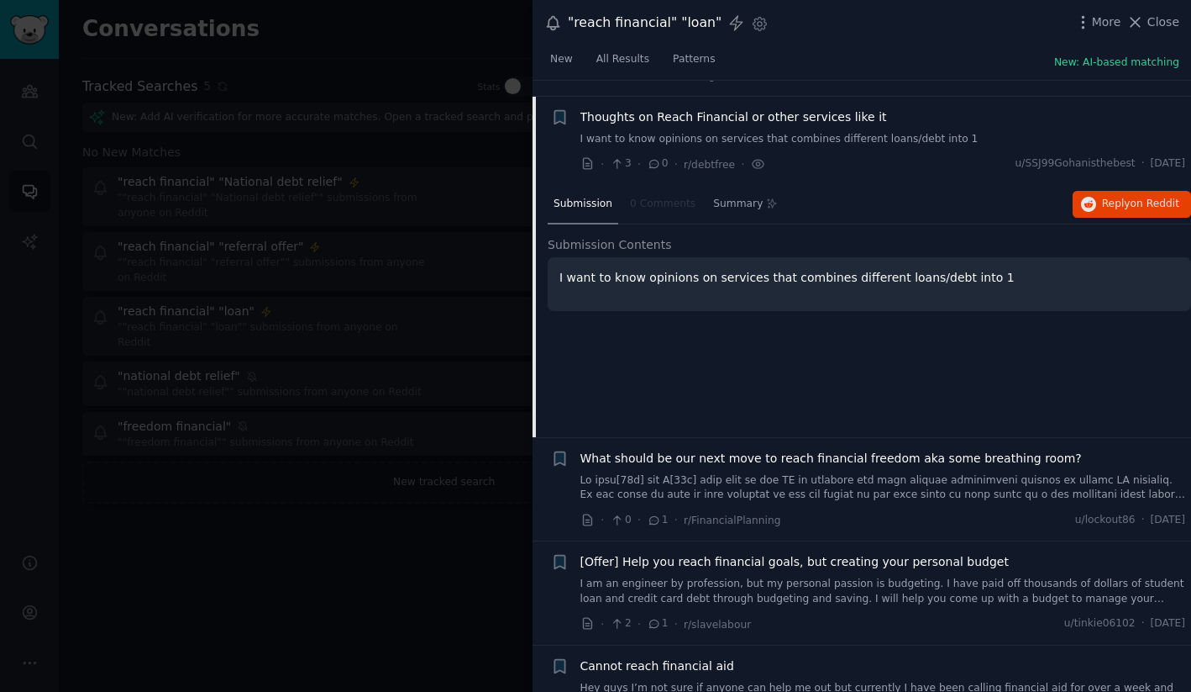
scroll to position [338, 0]
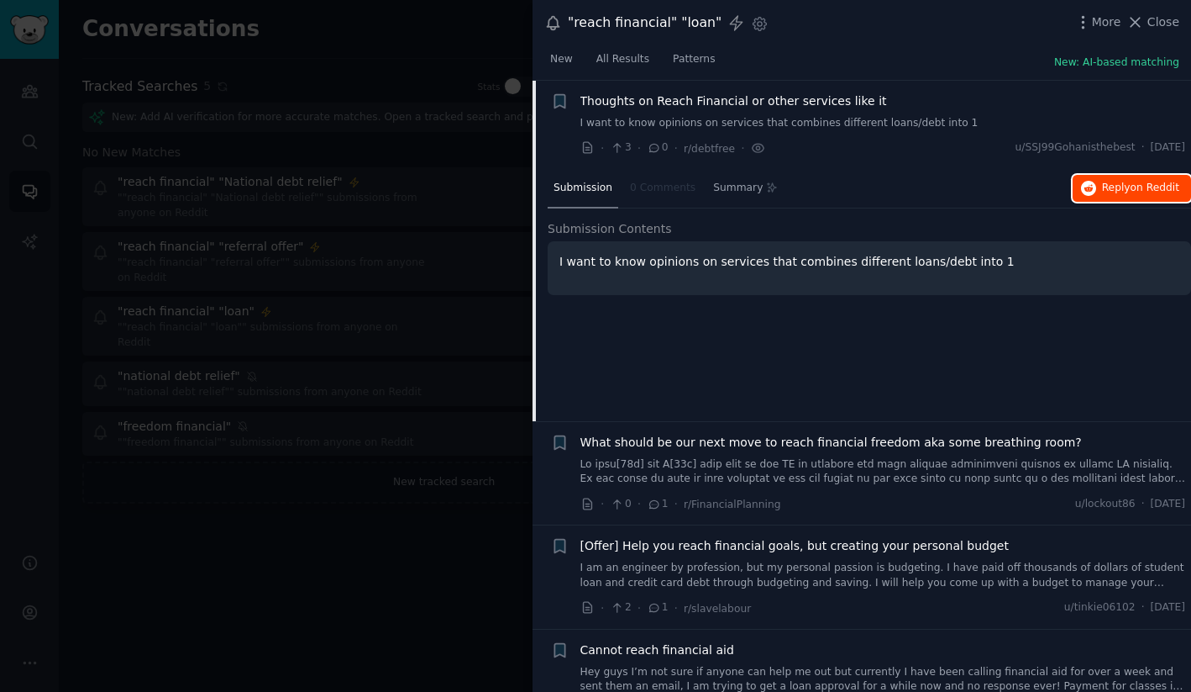
click at [1110, 187] on span "Reply on Reddit" at bounding box center [1140, 188] width 77 height 15
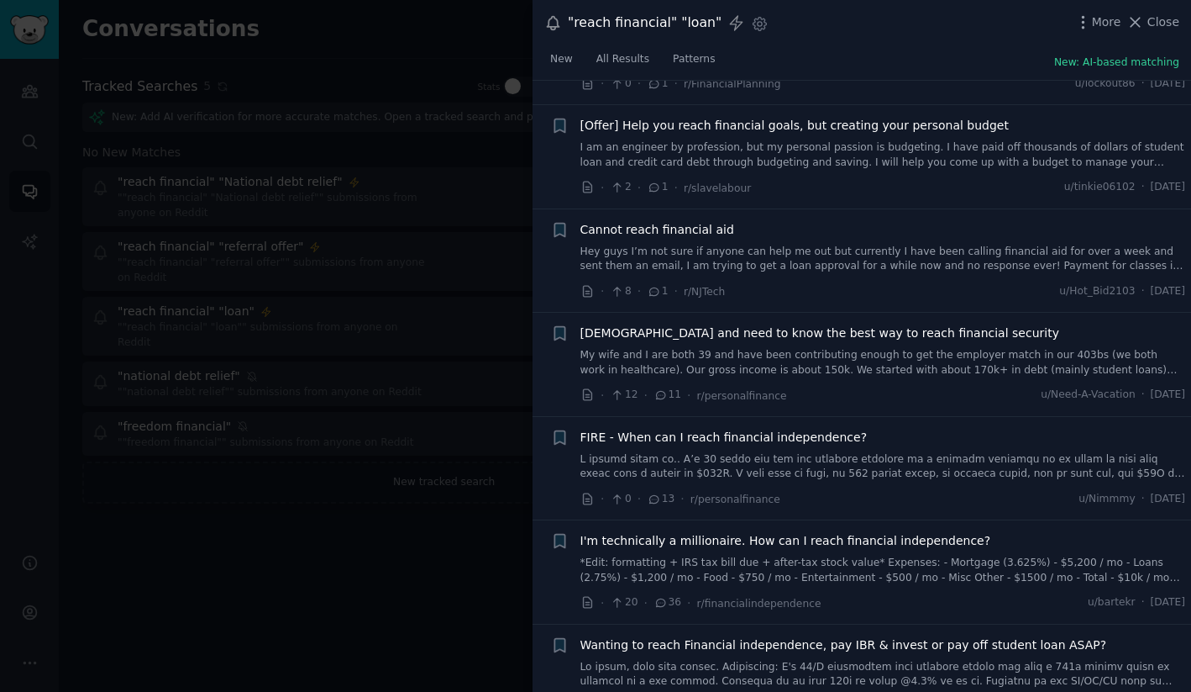
scroll to position [793, 0]
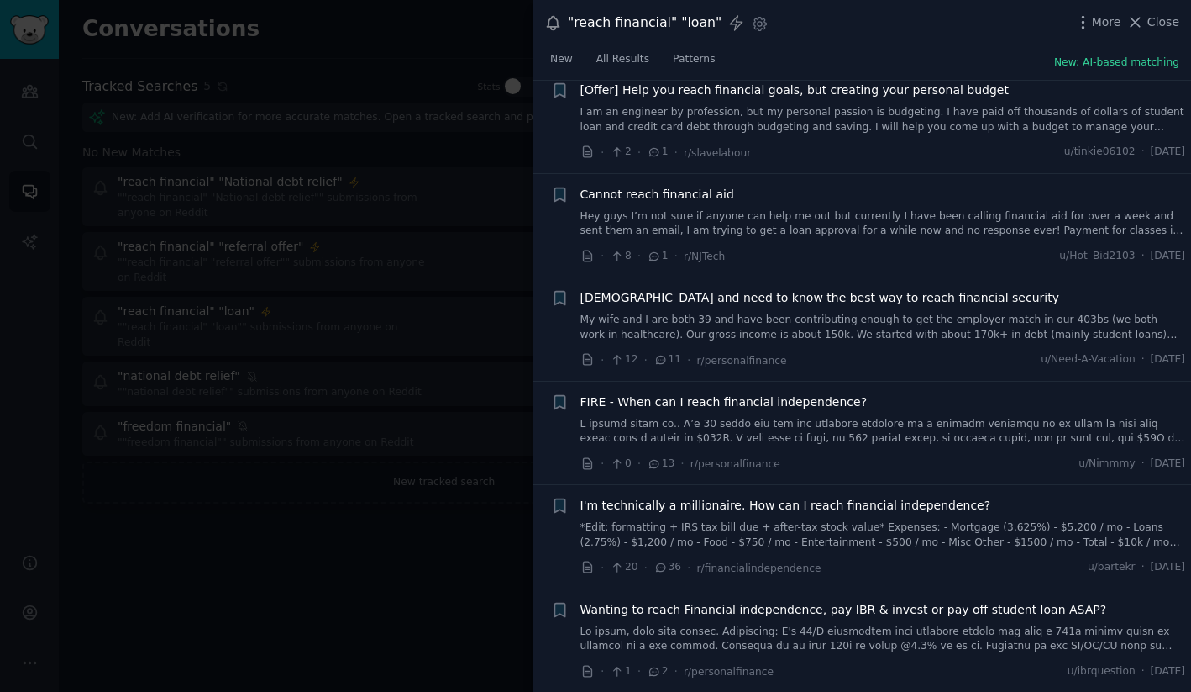
click at [797, 503] on span "I'm technically a millionaire. How can I reach financial independence?" at bounding box center [786, 506] width 411 height 18
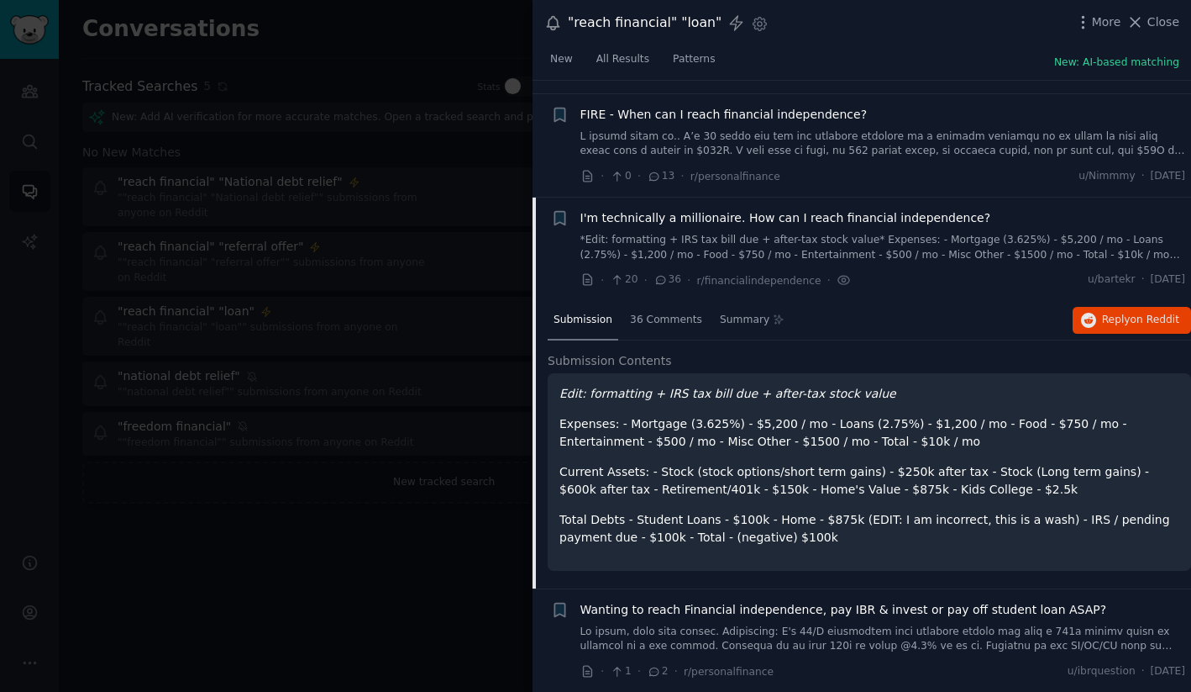
scroll to position [828, 0]
click at [1105, 329] on button "Reply on Reddit" at bounding box center [1132, 320] width 118 height 27
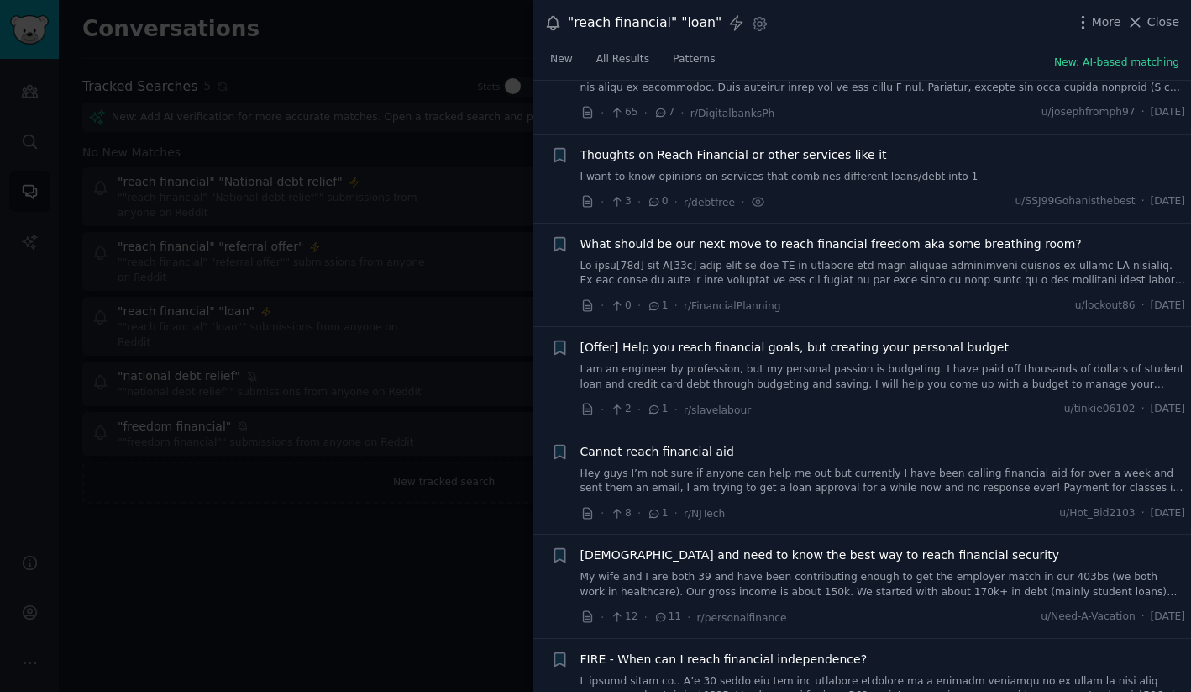
scroll to position [0, 0]
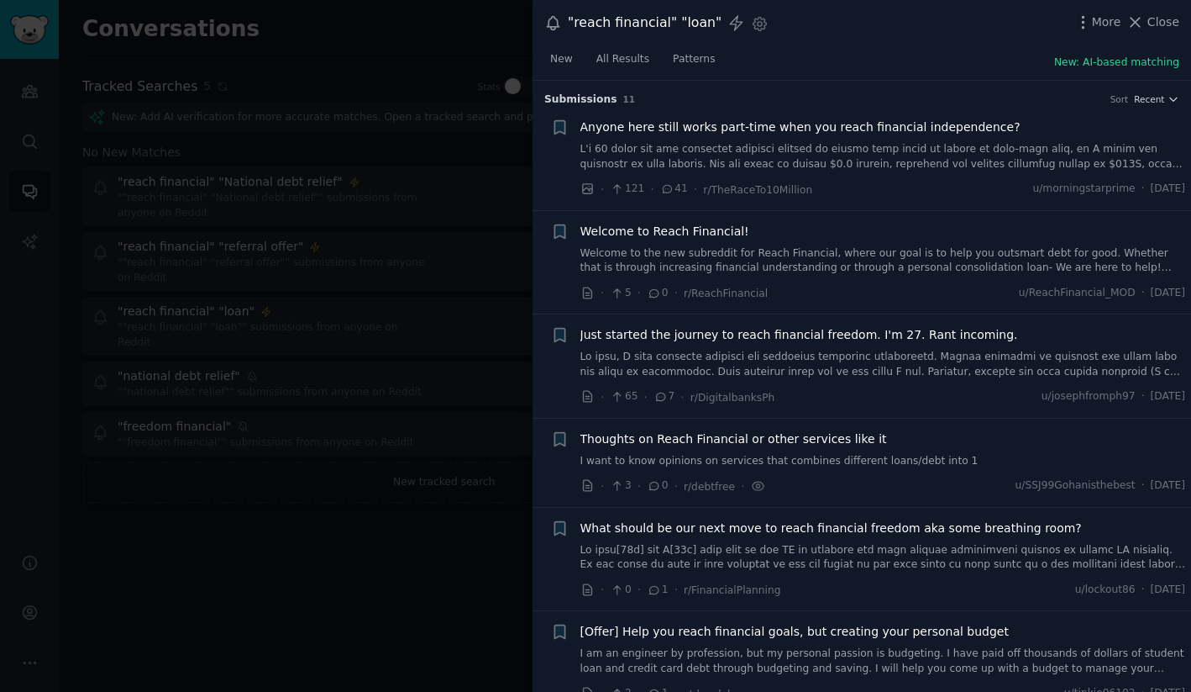
click at [1174, 10] on div ""reach financial" "loan" Settings More Close" at bounding box center [862, 23] width 659 height 46
click at [1160, 27] on span "Close" at bounding box center [1164, 22] width 32 height 18
